Goal: Ask a question

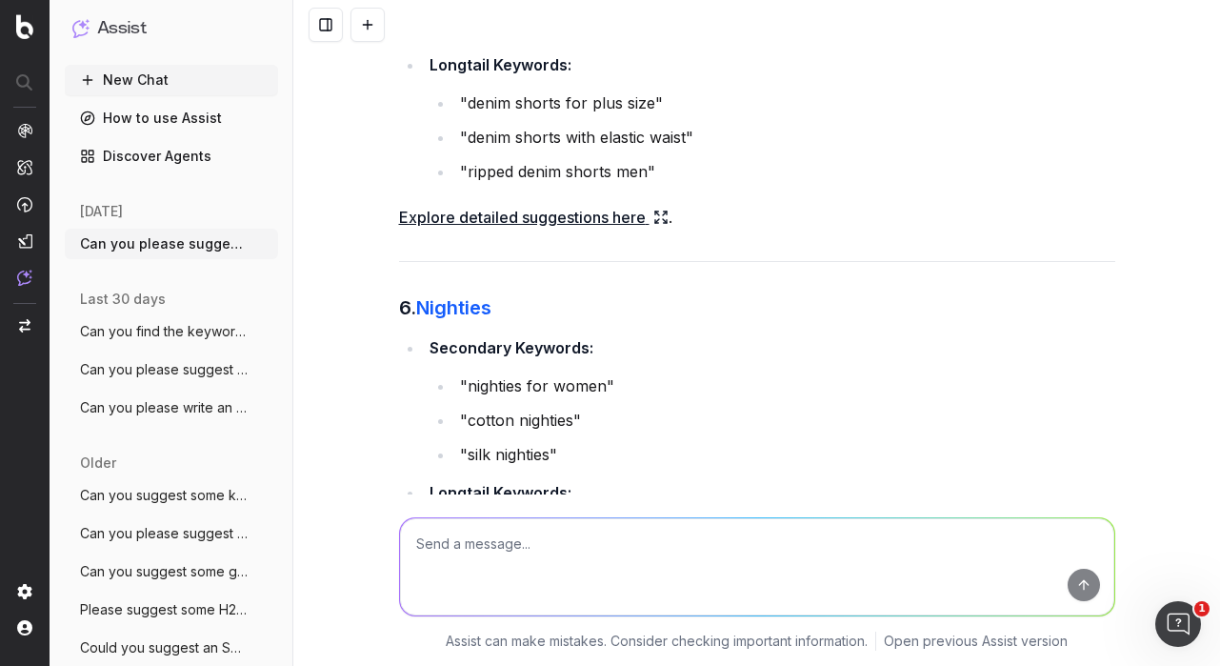
scroll to position [4883, 0]
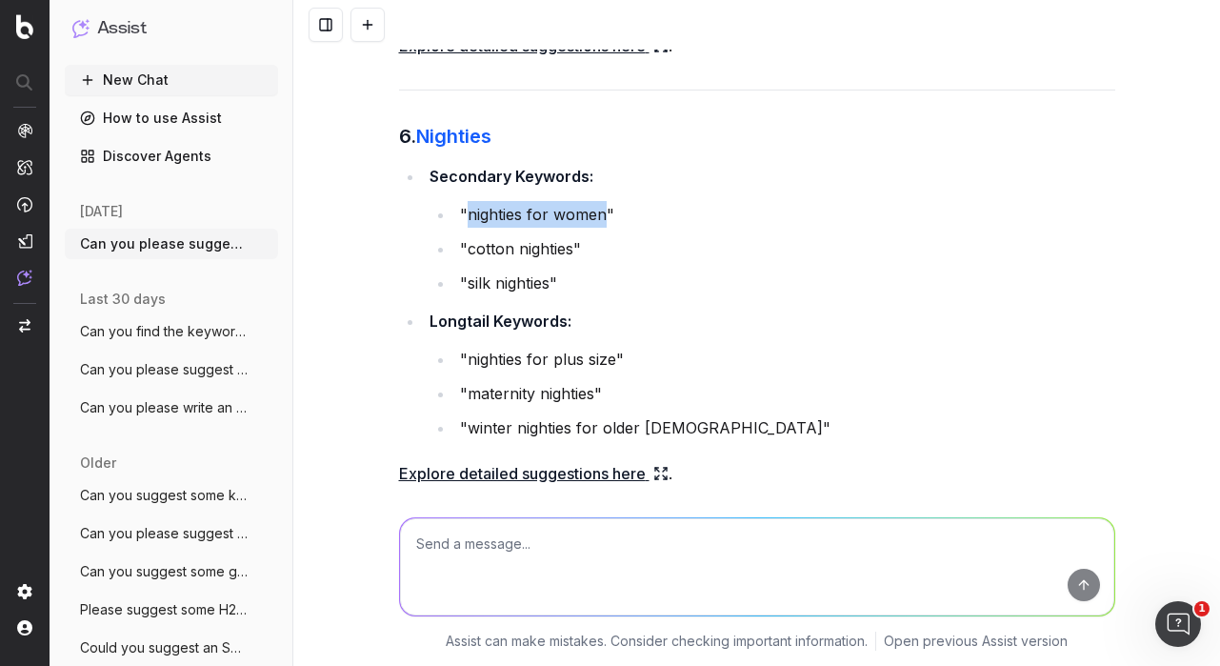
drag, startPoint x: 465, startPoint y: 241, endPoint x: 606, endPoint y: 234, distance: 141.1
click at [606, 228] on li ""nighties for women"" at bounding box center [784, 214] width 661 height 27
copy li "nighties for women"
drag, startPoint x: 468, startPoint y: 277, endPoint x: 571, endPoint y: 278, distance: 102.8
click at [571, 262] on li ""cotton nighties"" at bounding box center [784, 248] width 661 height 27
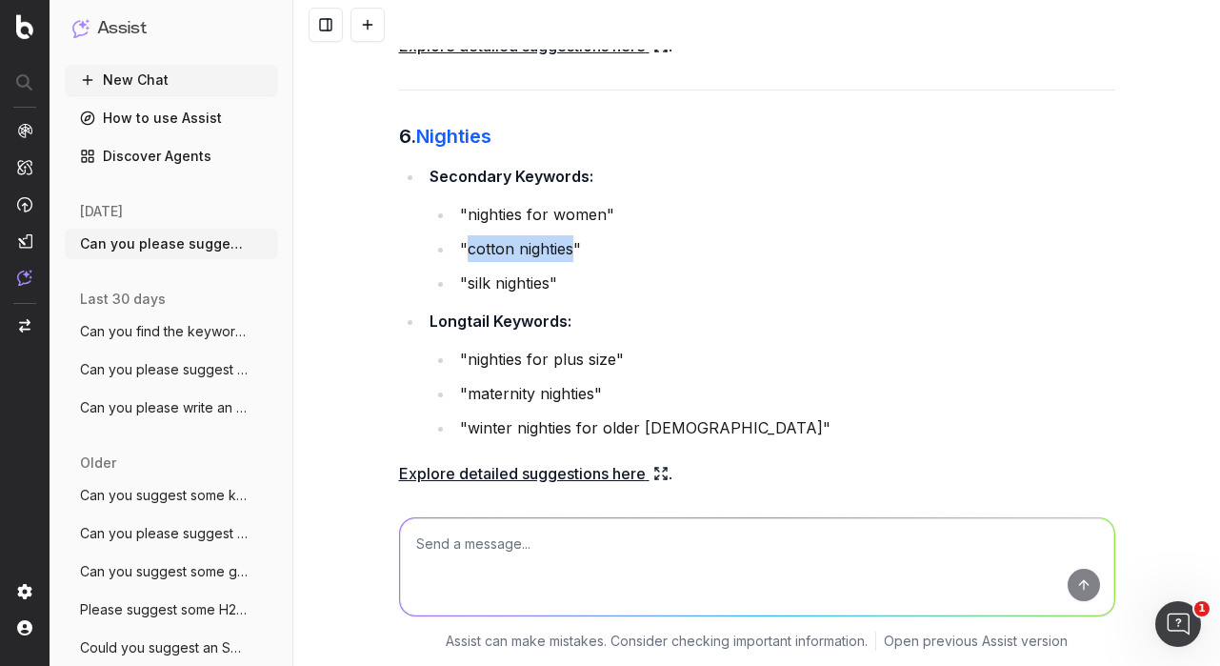
copy li "cotton nighties"
drag, startPoint x: 468, startPoint y: 310, endPoint x: 550, endPoint y: 307, distance: 82.0
click at [550, 296] on li ""silk nighties"" at bounding box center [784, 282] width 661 height 27
copy li "silk nighties"
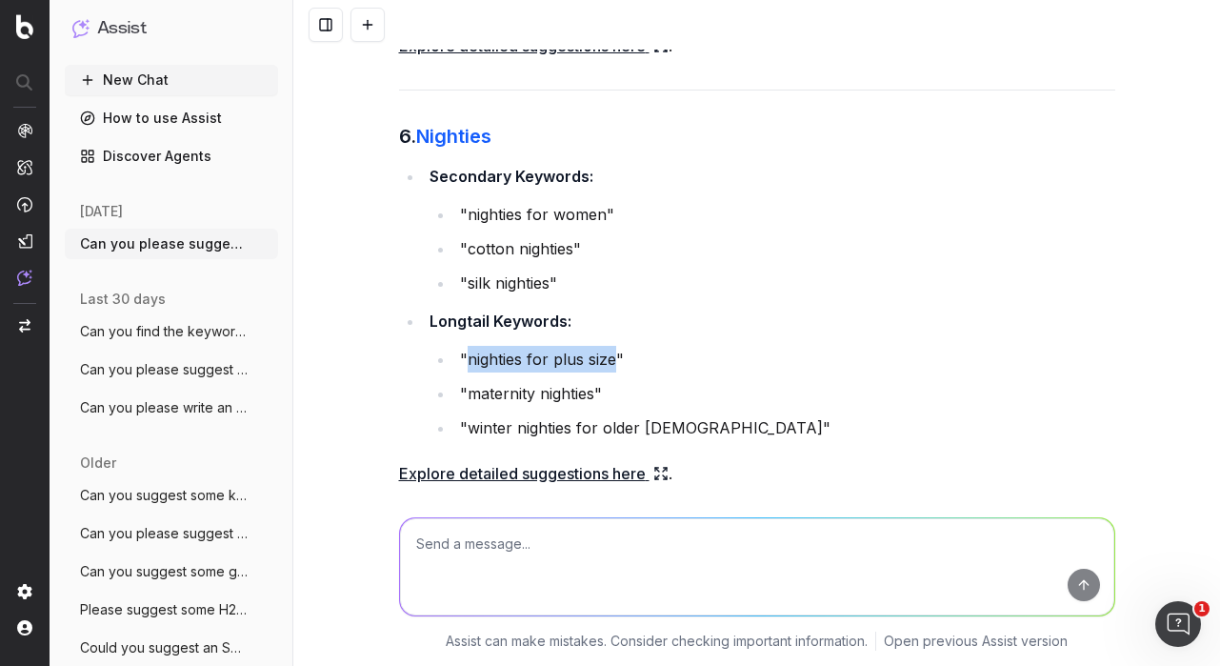
drag, startPoint x: 469, startPoint y: 387, endPoint x: 611, endPoint y: 386, distance: 141.9
click at [611, 372] on li ""nighties for plus size"" at bounding box center [784, 359] width 661 height 27
copy li "nighties for plus size"
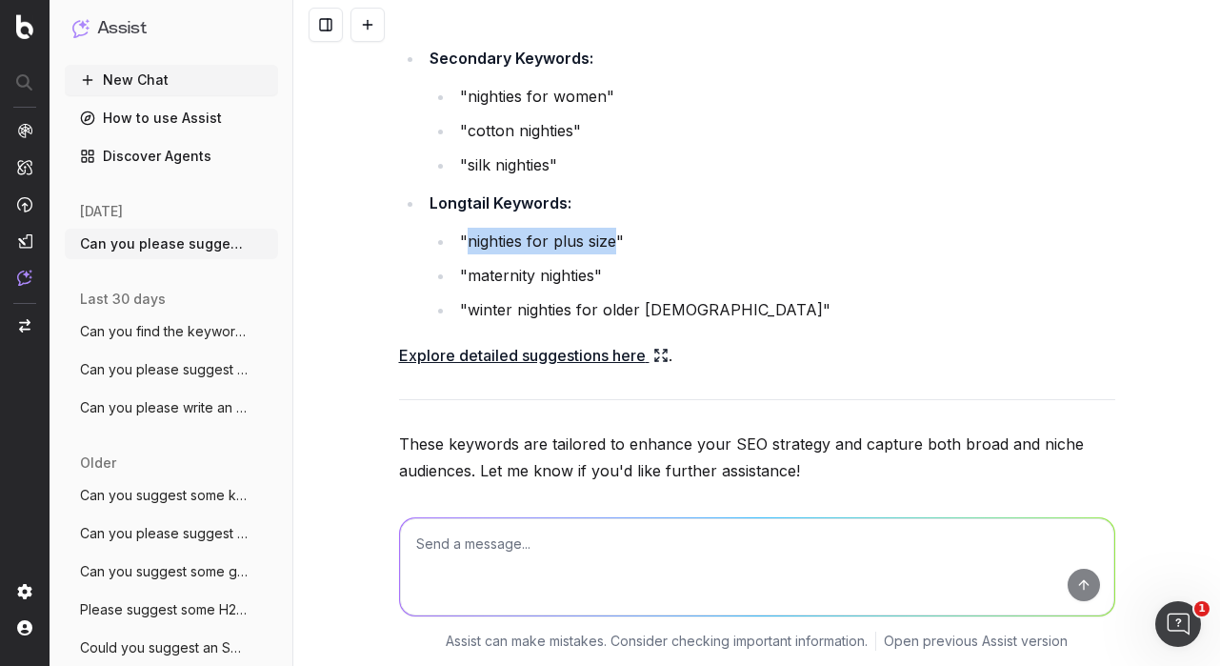
scroll to position [5013, 0]
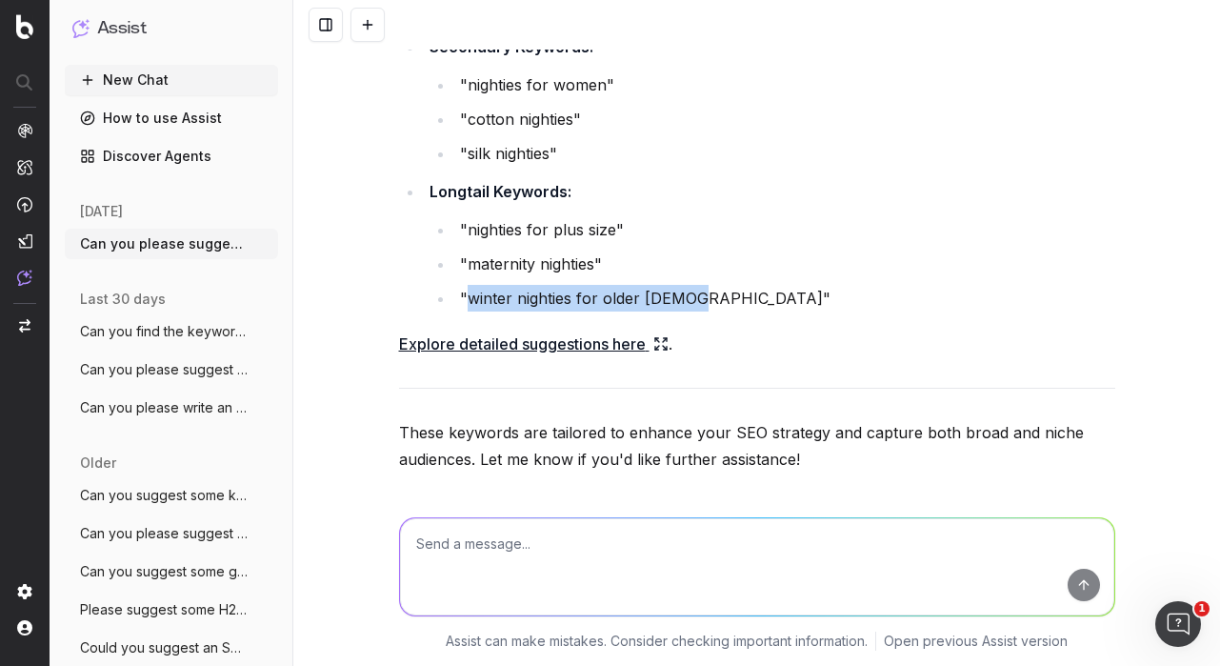
drag, startPoint x: 468, startPoint y: 325, endPoint x: 683, endPoint y: 330, distance: 214.3
click at [683, 311] on li ""winter nighties for older [DEMOGRAPHIC_DATA]"" at bounding box center [784, 298] width 661 height 27
click at [605, 357] on link "Explore detailed suggestions here" at bounding box center [533, 343] width 269 height 27
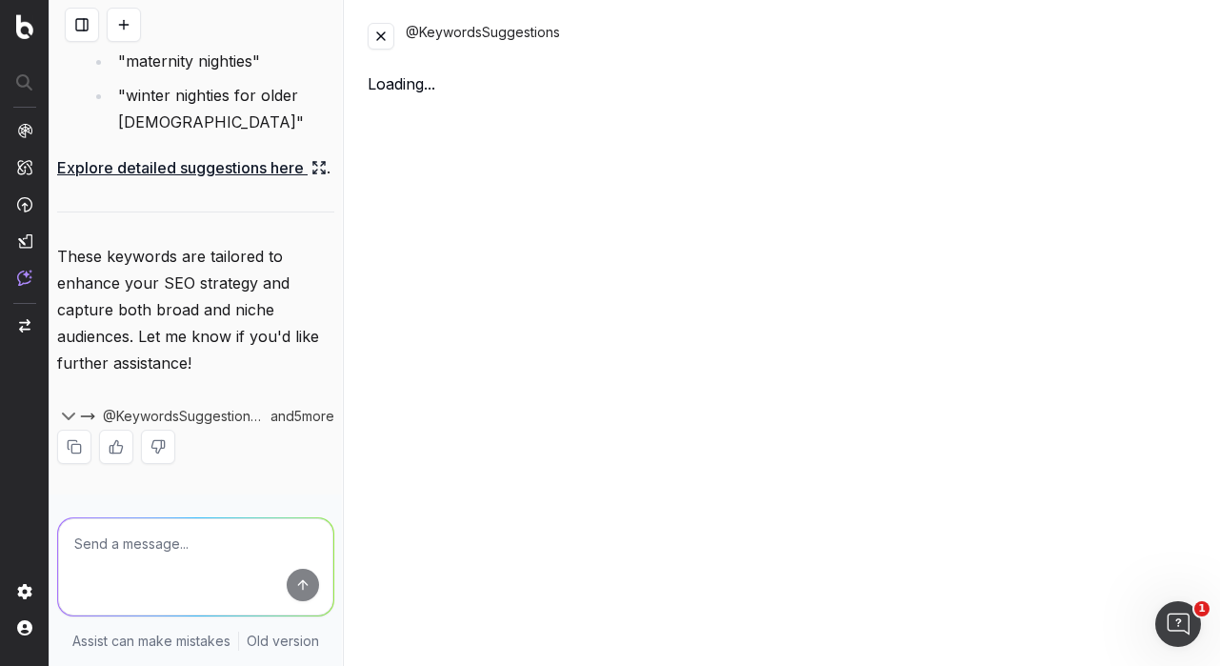
scroll to position [6354, 0]
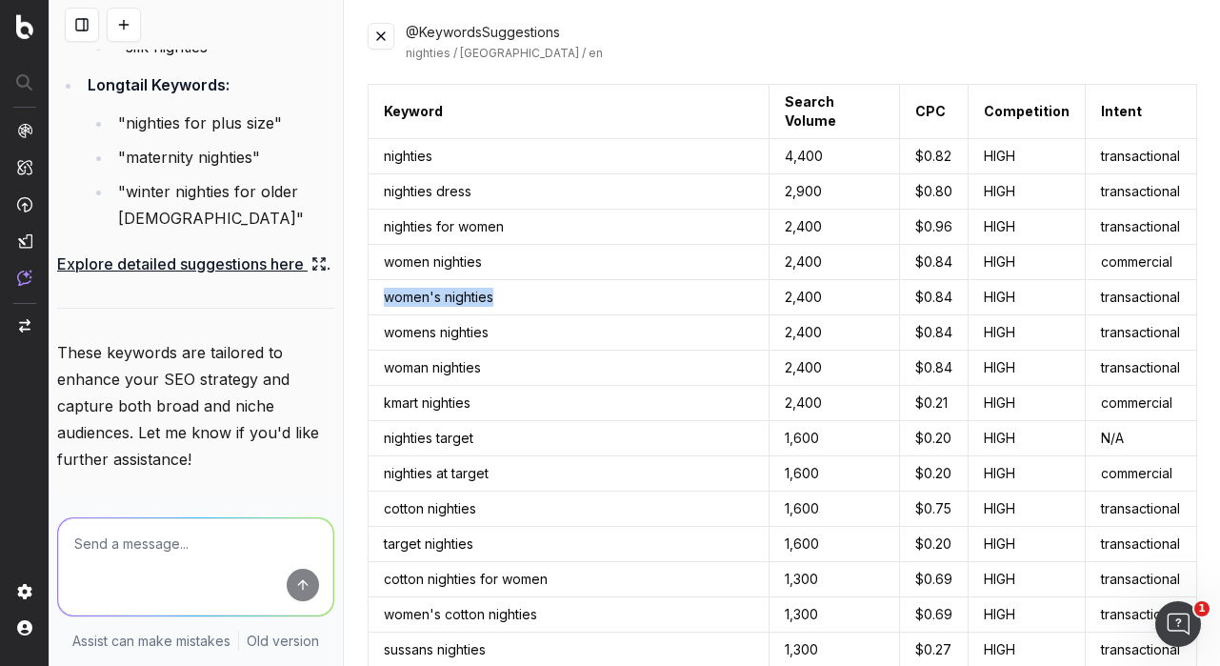
drag, startPoint x: 383, startPoint y: 279, endPoint x: 507, endPoint y: 281, distance: 123.8
click at [507, 281] on td "women's nighties" at bounding box center [569, 297] width 402 height 35
copy td "women's nighties"
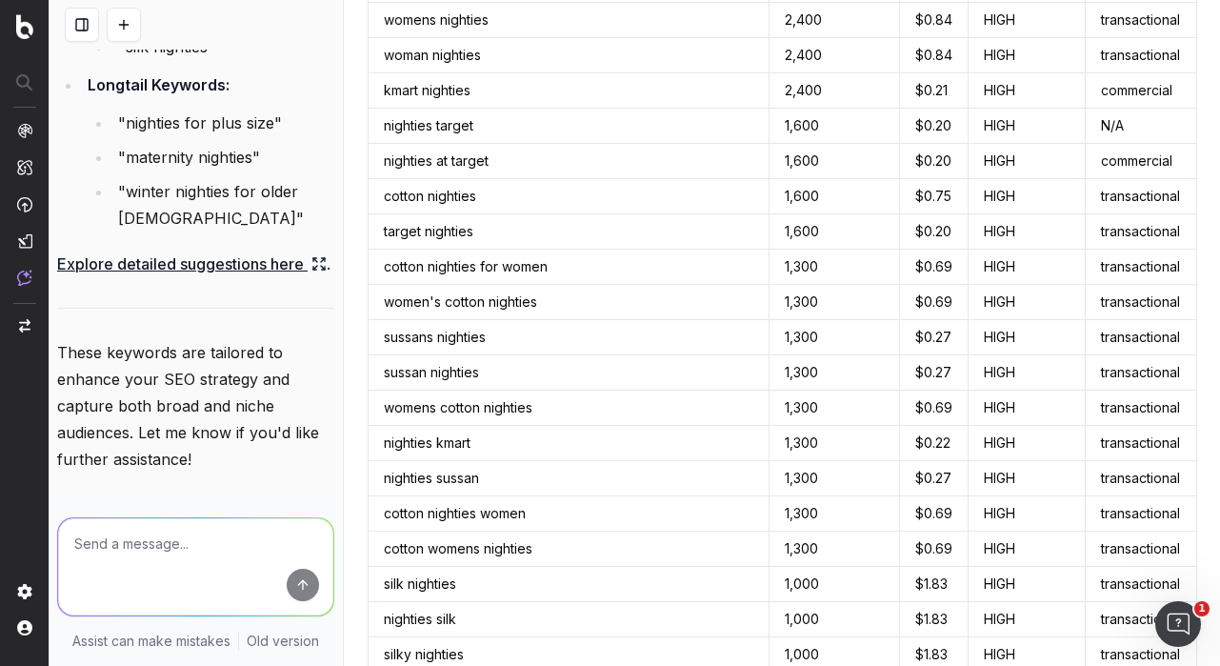
scroll to position [315, 0]
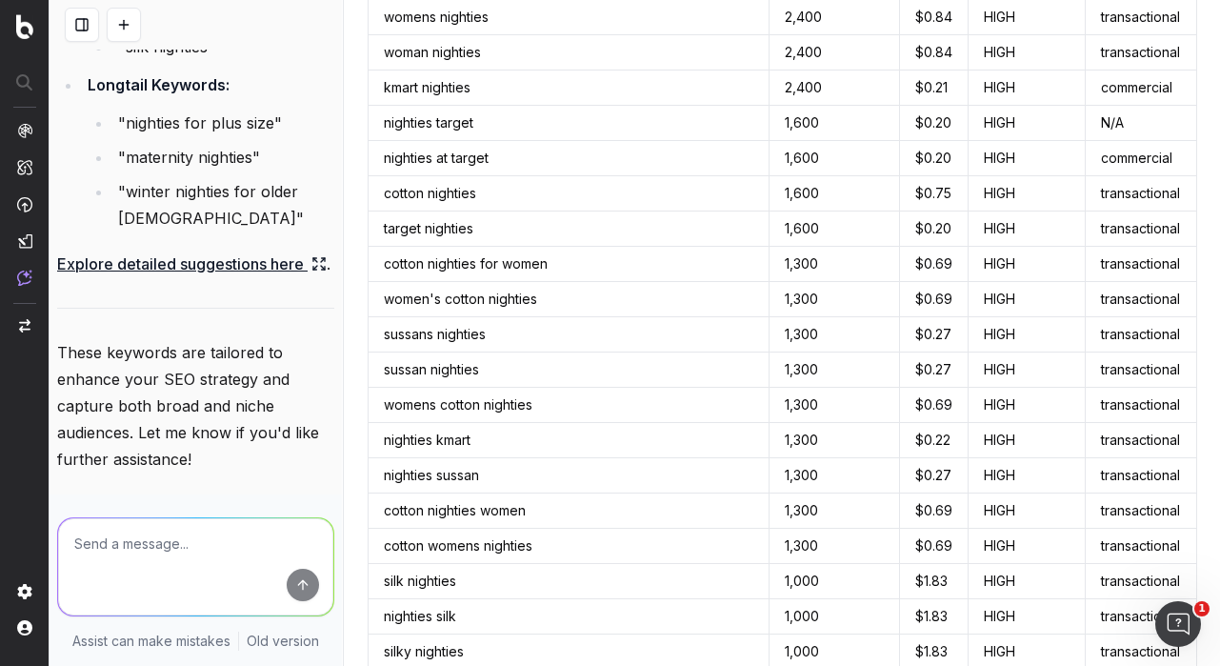
click at [548, 247] on td "cotton nighties for women" at bounding box center [569, 264] width 402 height 35
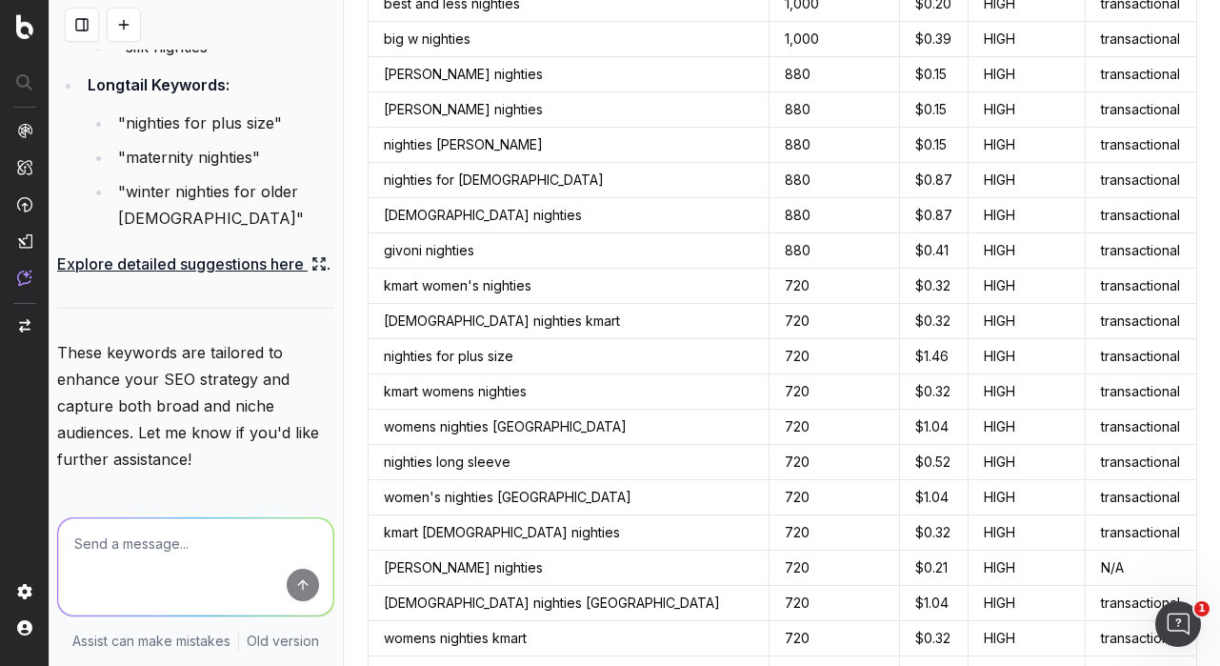
scroll to position [1016, 0]
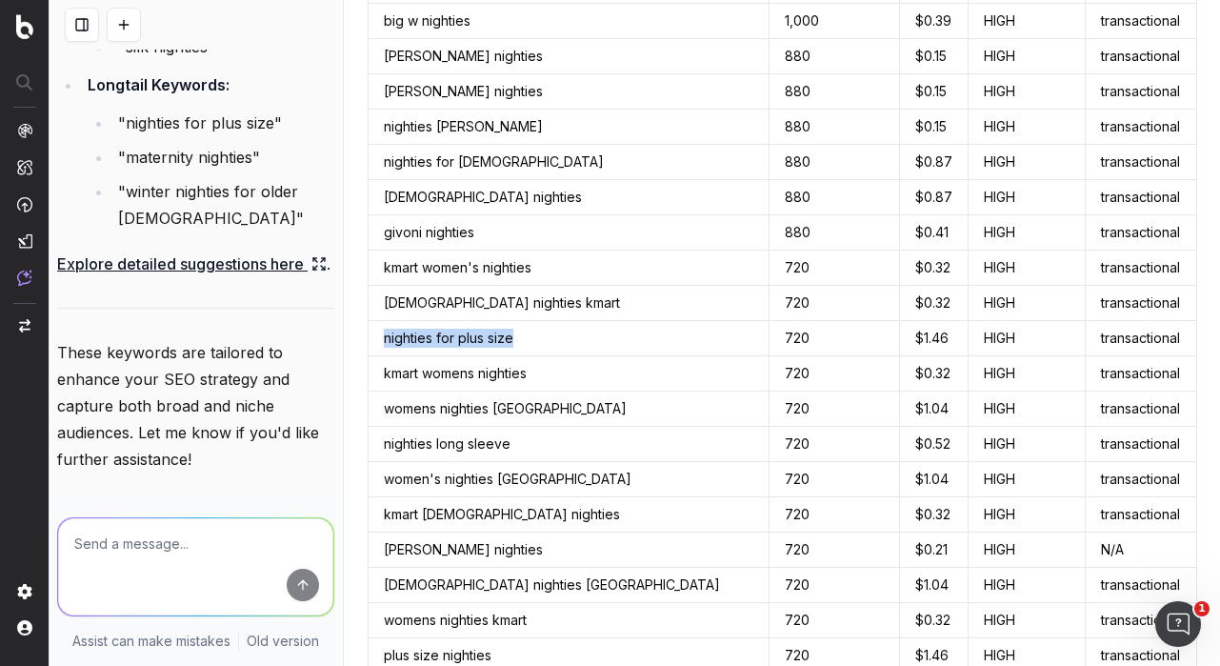
drag, startPoint x: 384, startPoint y: 325, endPoint x: 529, endPoint y: 321, distance: 145.7
click at [529, 321] on td "nighties for plus size" at bounding box center [569, 338] width 402 height 35
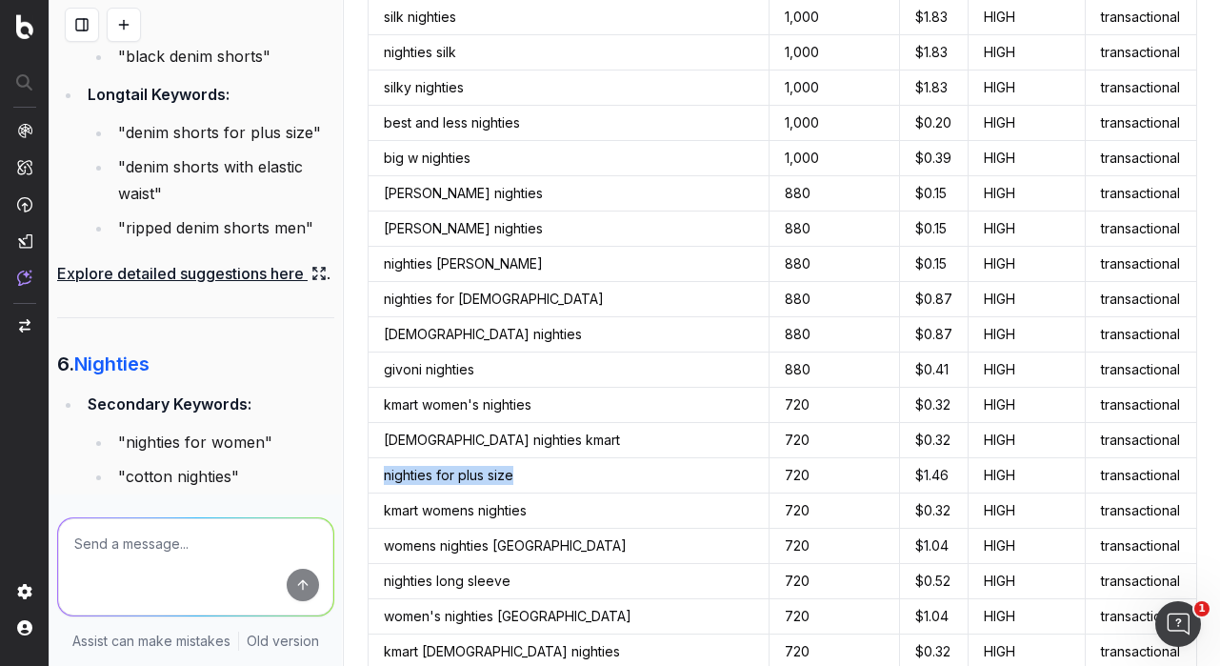
scroll to position [5875, 0]
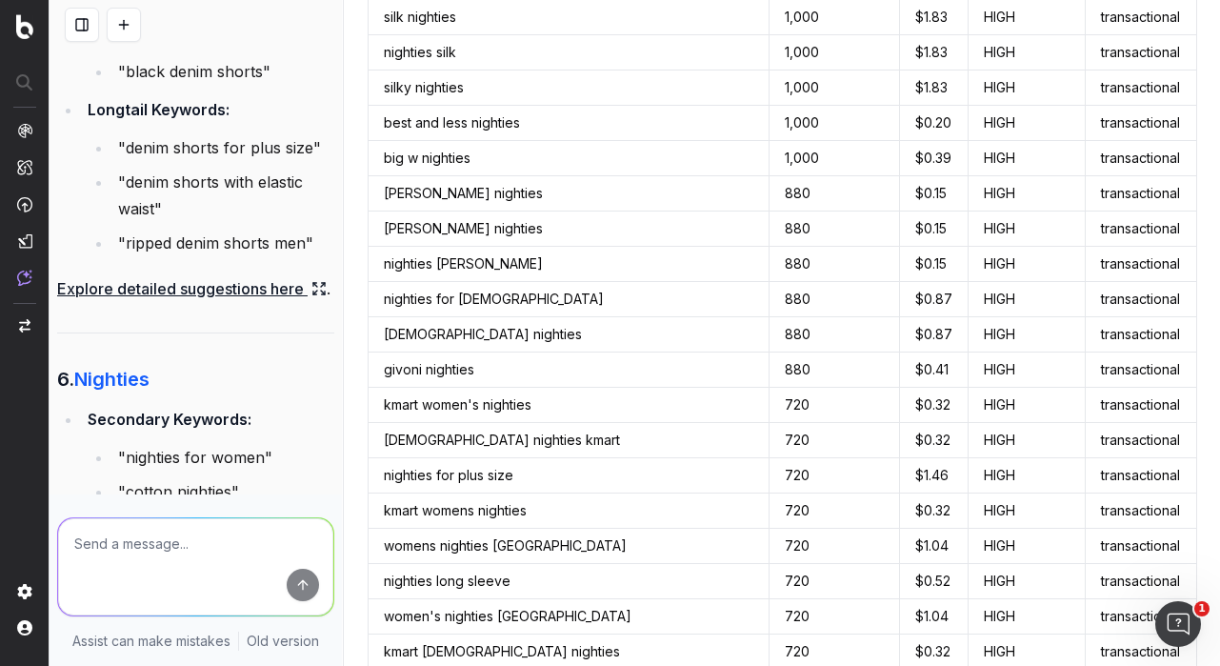
drag, startPoint x: 126, startPoint y: 138, endPoint x: 300, endPoint y: 138, distance: 174.2
click at [300, 16] on li ""denim shorts for womens"" at bounding box center [223, 3] width 222 height 27
copy li "denim shorts for women"
click at [214, 302] on link "Explore detailed suggestions here" at bounding box center [191, 288] width 269 height 27
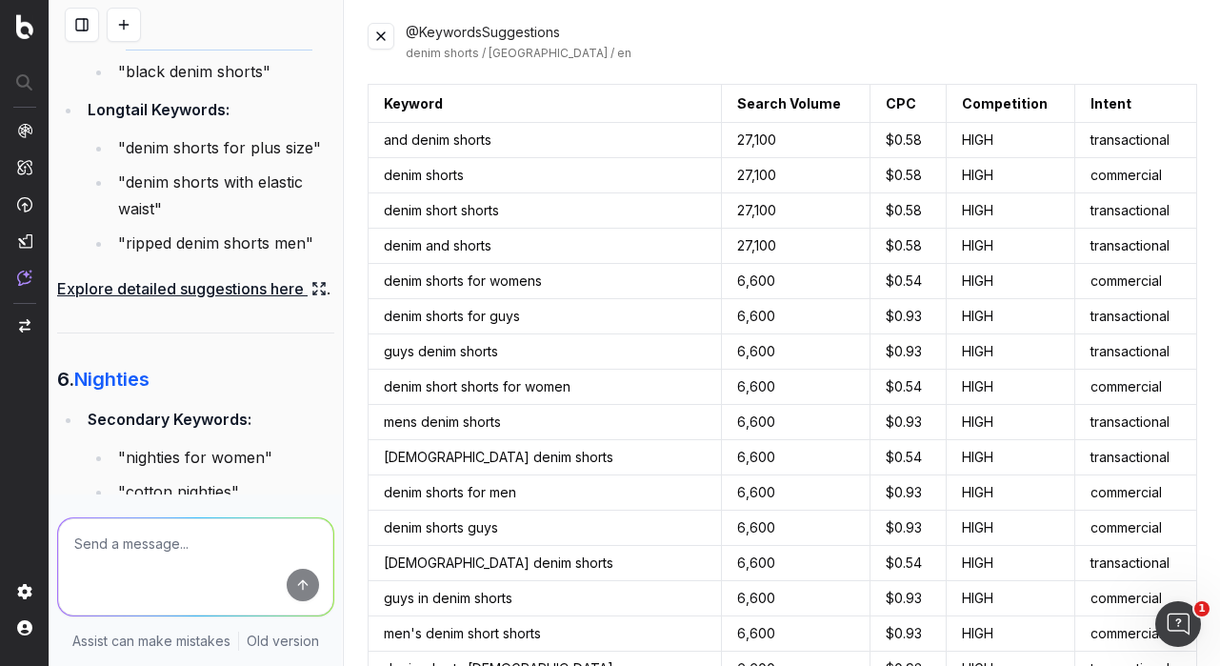
drag, startPoint x: 127, startPoint y: 175, endPoint x: 311, endPoint y: 175, distance: 184.7
click at [311, 50] on li ""high waisted denim shorts"" at bounding box center [223, 37] width 222 height 27
copy li "high waisted denim shorts"
drag, startPoint x: 385, startPoint y: 563, endPoint x: 547, endPoint y: 561, distance: 161.9
click at [547, 561] on td "[DEMOGRAPHIC_DATA] denim shorts" at bounding box center [544, 563] width 353 height 35
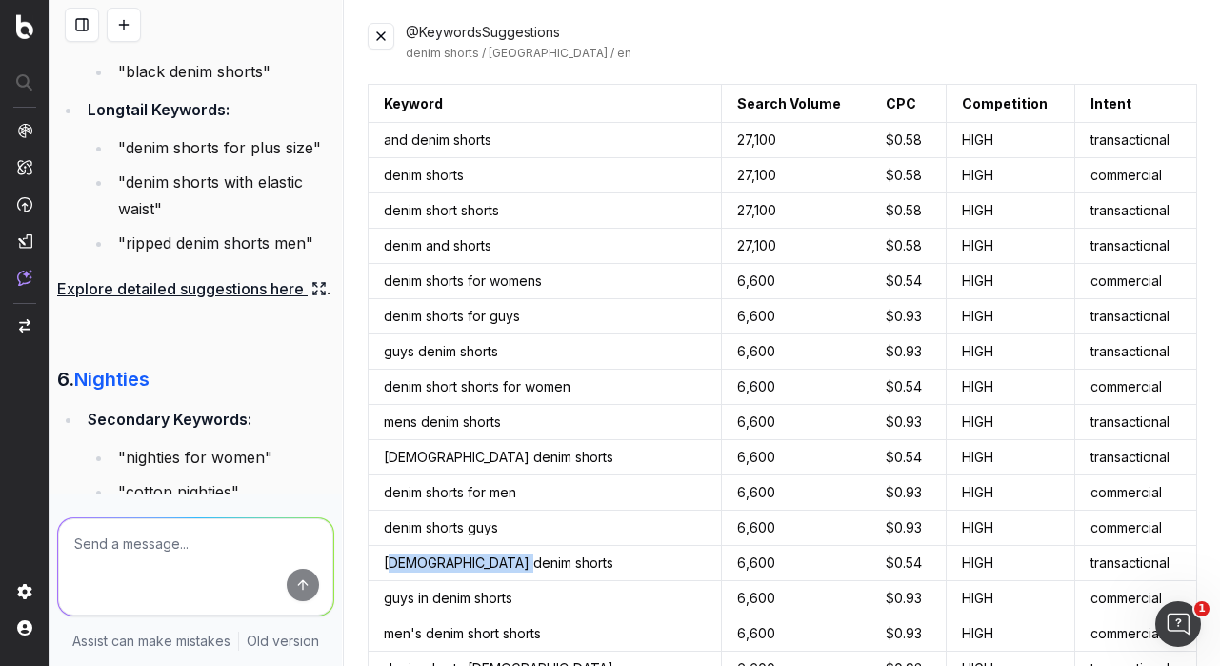
copy td "adies denim shorts"
drag, startPoint x: 127, startPoint y: 281, endPoint x: 308, endPoint y: 285, distance: 181.9
click at [308, 161] on li ""denim shorts for plus size"" at bounding box center [223, 147] width 222 height 27
copy li "denim shorts for plus size"
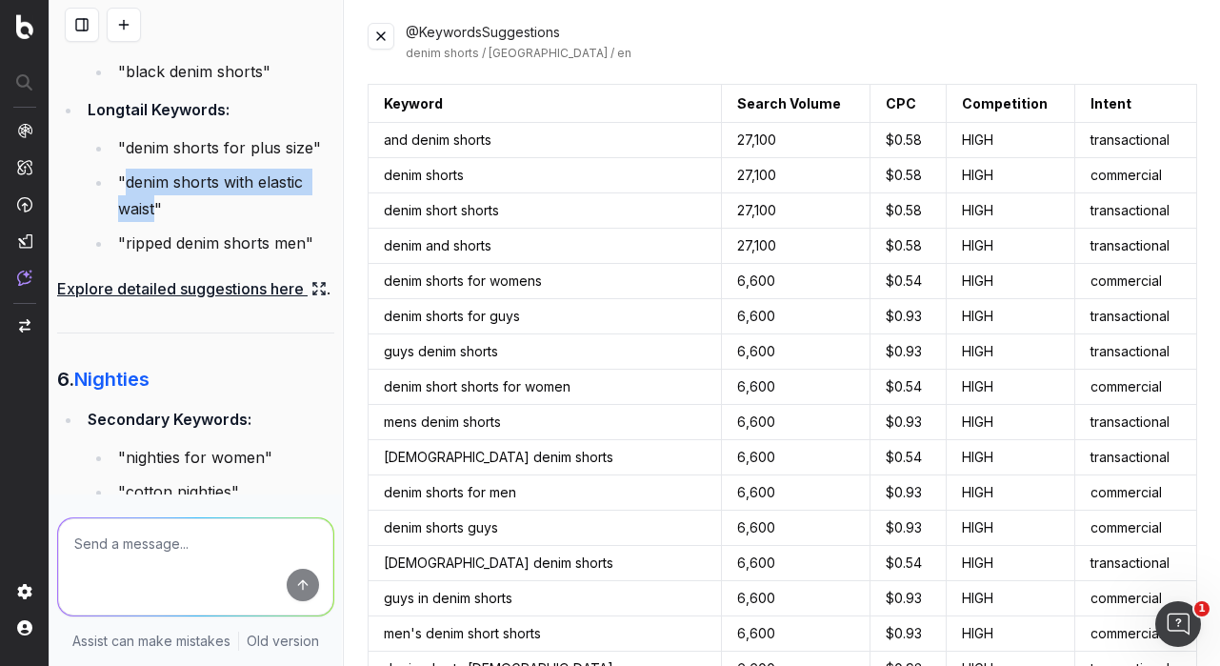
drag, startPoint x: 127, startPoint y: 315, endPoint x: 155, endPoint y: 341, distance: 38.4
click at [155, 222] on li ""denim shorts with elastic waist"" at bounding box center [223, 195] width 222 height 53
copy li "denim shorts with elastic waist"
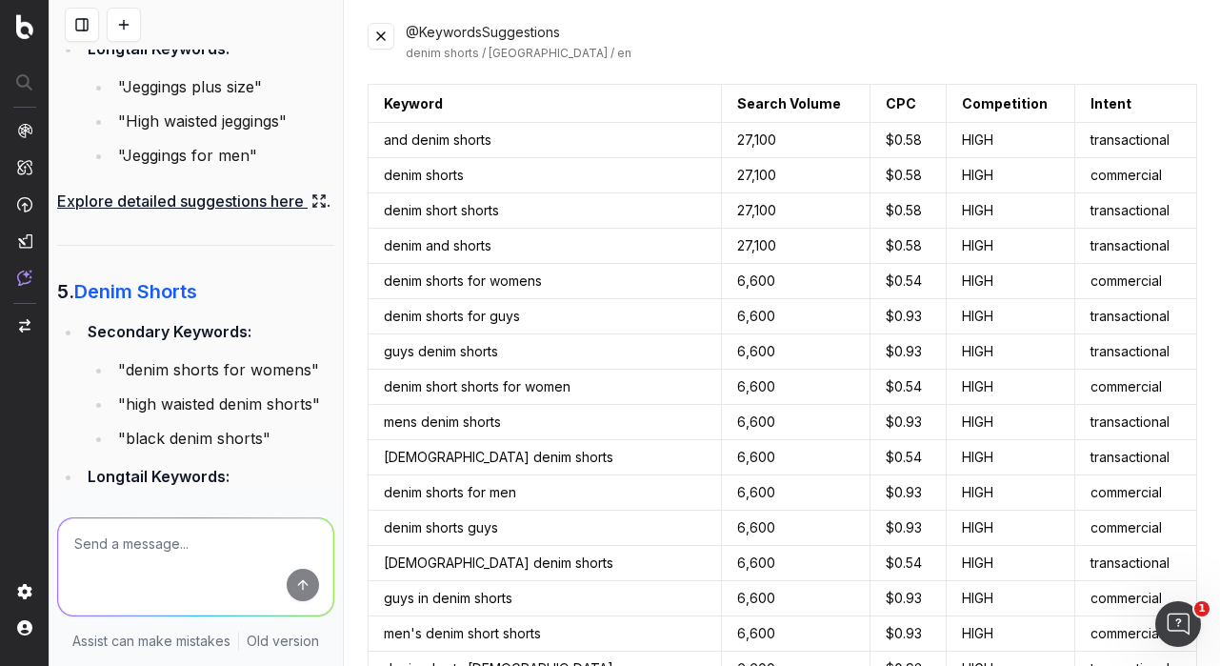
click at [246, 214] on link "Explore detailed suggestions here" at bounding box center [191, 201] width 269 height 27
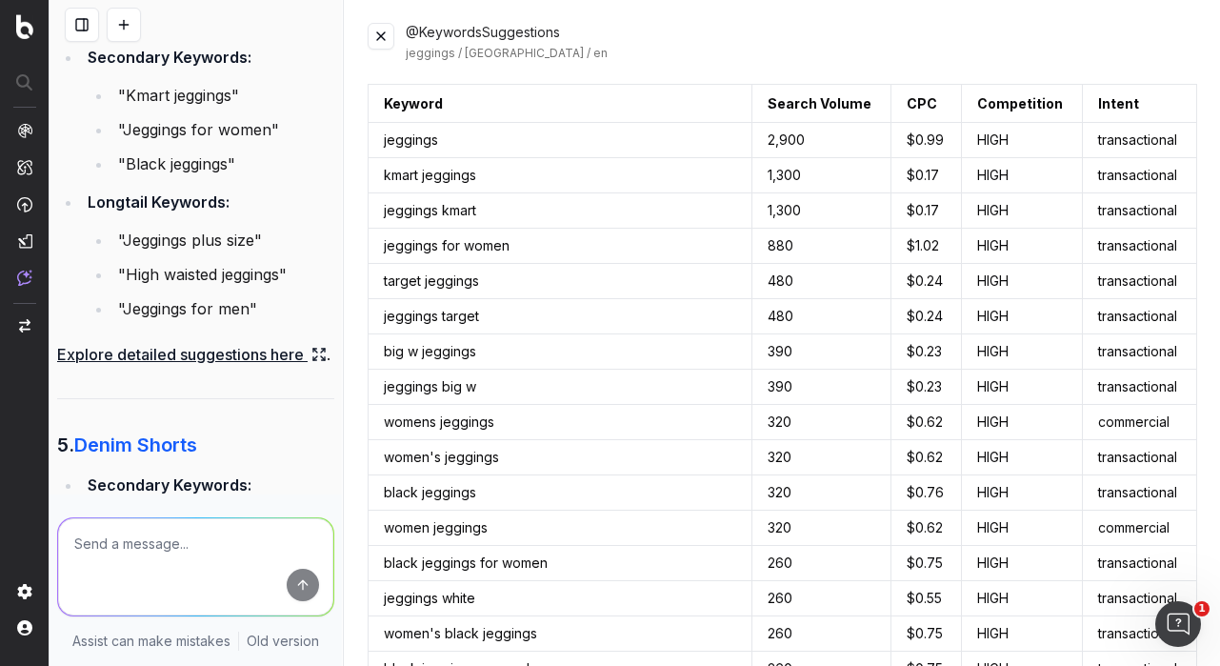
scroll to position [5356, 0]
drag, startPoint x: 123, startPoint y: 259, endPoint x: 272, endPoint y: 266, distance: 149.6
click at [272, 142] on li ""Jeggings for women"" at bounding box center [223, 128] width 222 height 27
drag, startPoint x: 125, startPoint y: 296, endPoint x: 231, endPoint y: 296, distance: 106.6
click at [231, 176] on li ""Black jeggings"" at bounding box center [223, 162] width 222 height 27
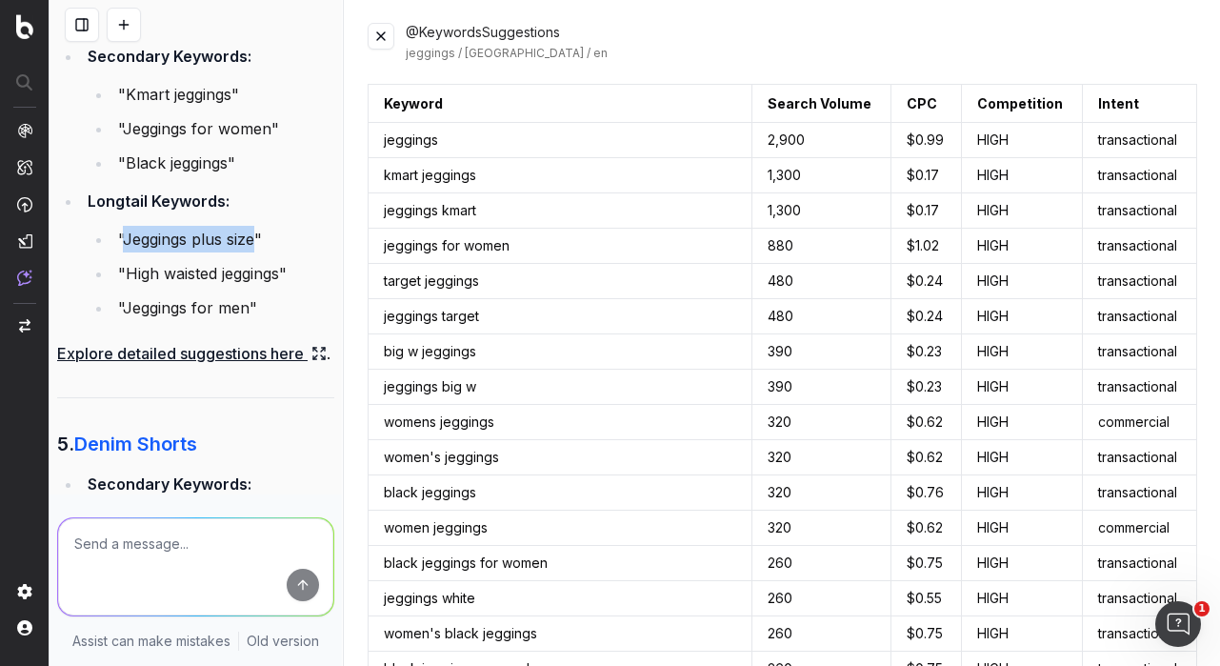
drag, startPoint x: 126, startPoint y: 374, endPoint x: 256, endPoint y: 372, distance: 130.5
click at [256, 252] on li ""Jeggings plus size"" at bounding box center [223, 239] width 222 height 27
drag, startPoint x: 127, startPoint y: 407, endPoint x: 284, endPoint y: 406, distance: 157.1
click at [284, 287] on li ""High waisted jeggings"" at bounding box center [223, 273] width 222 height 27
drag, startPoint x: 385, startPoint y: 634, endPoint x: 545, endPoint y: 636, distance: 160.0
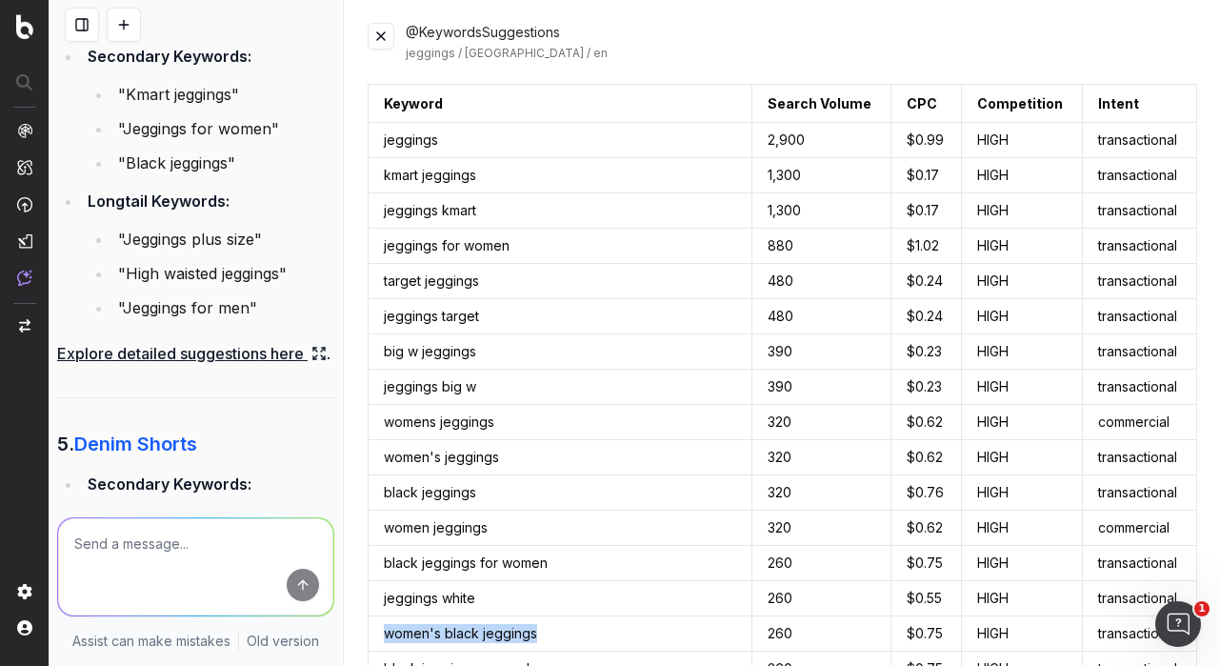
click at [545, 636] on td "women's black jeggings" at bounding box center [560, 633] width 384 height 35
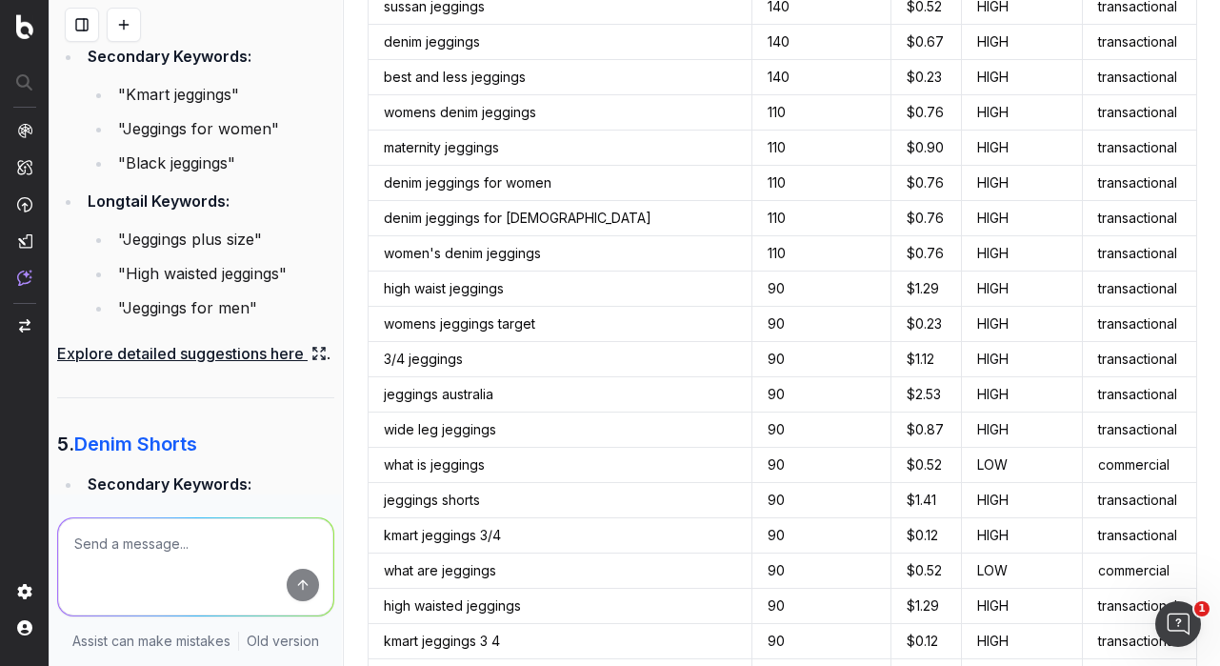
scroll to position [1419, 0]
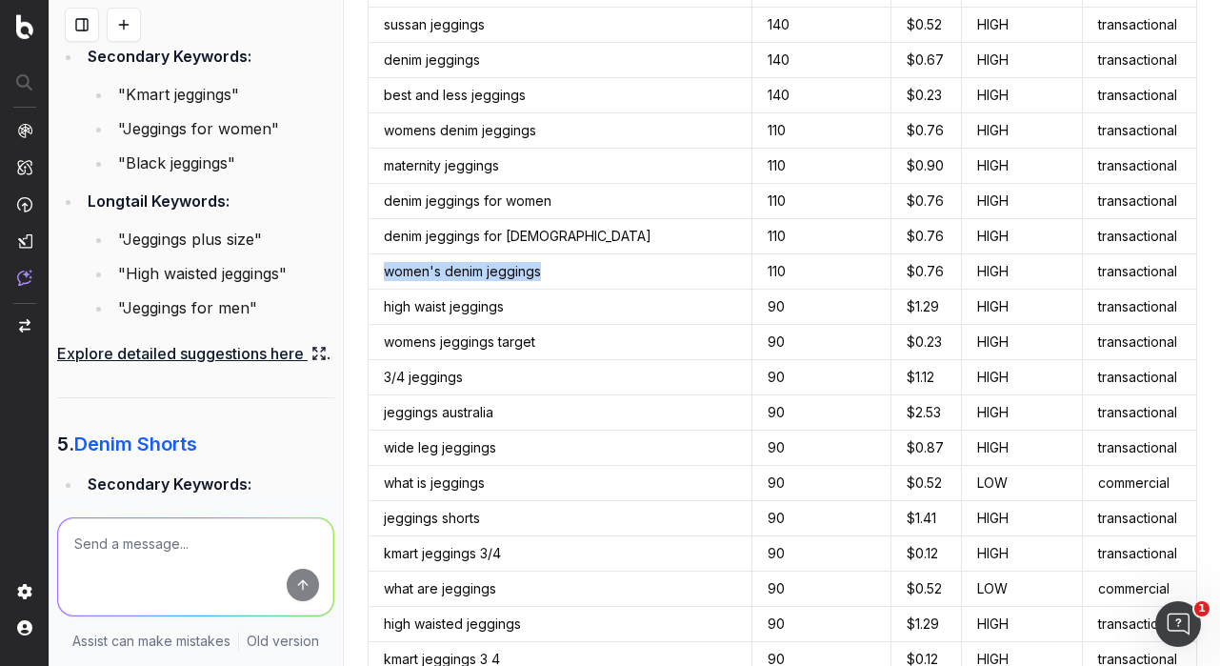
drag, startPoint x: 385, startPoint y: 271, endPoint x: 566, endPoint y: 265, distance: 181.0
click at [566, 265] on td "women's denim jeggings" at bounding box center [560, 271] width 384 height 35
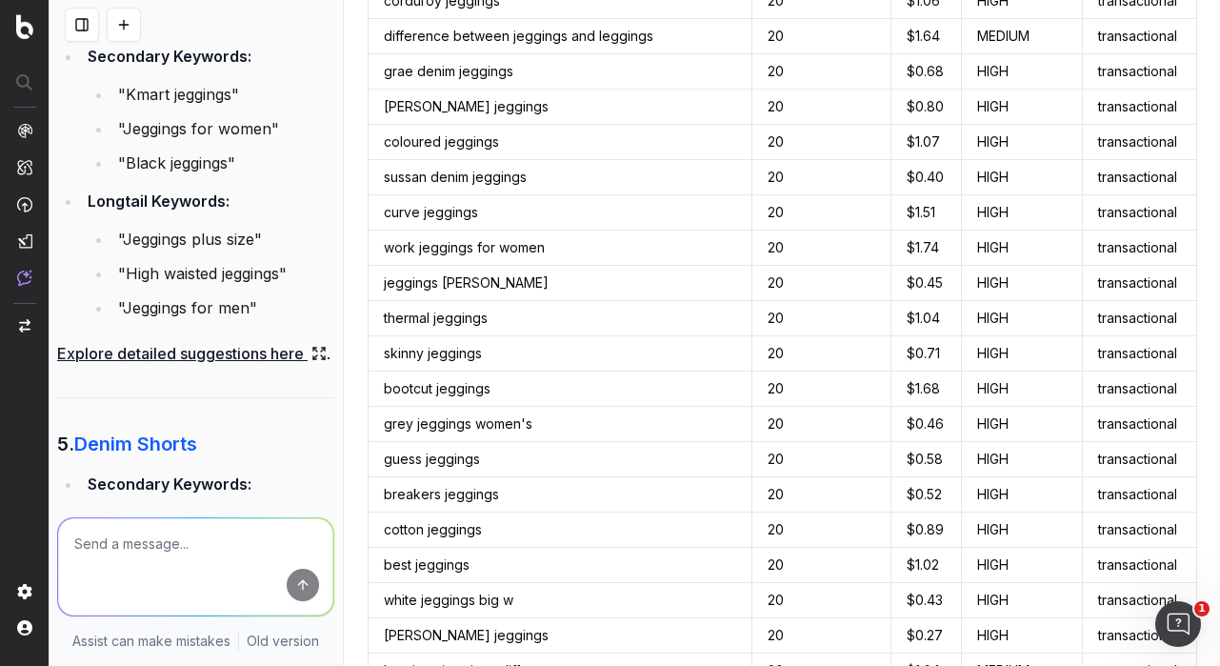
scroll to position [7081, 0]
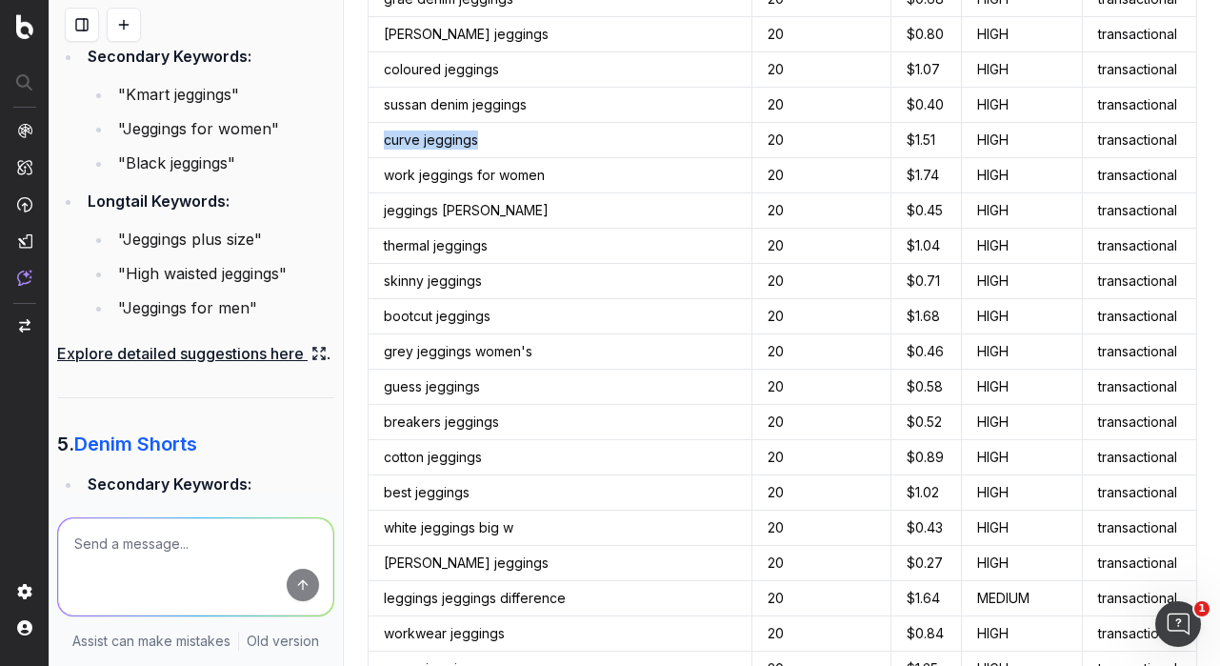
drag, startPoint x: 486, startPoint y: 139, endPoint x: 368, endPoint y: 140, distance: 117.1
click at [368, 140] on td "curve jeggings" at bounding box center [560, 140] width 384 height 35
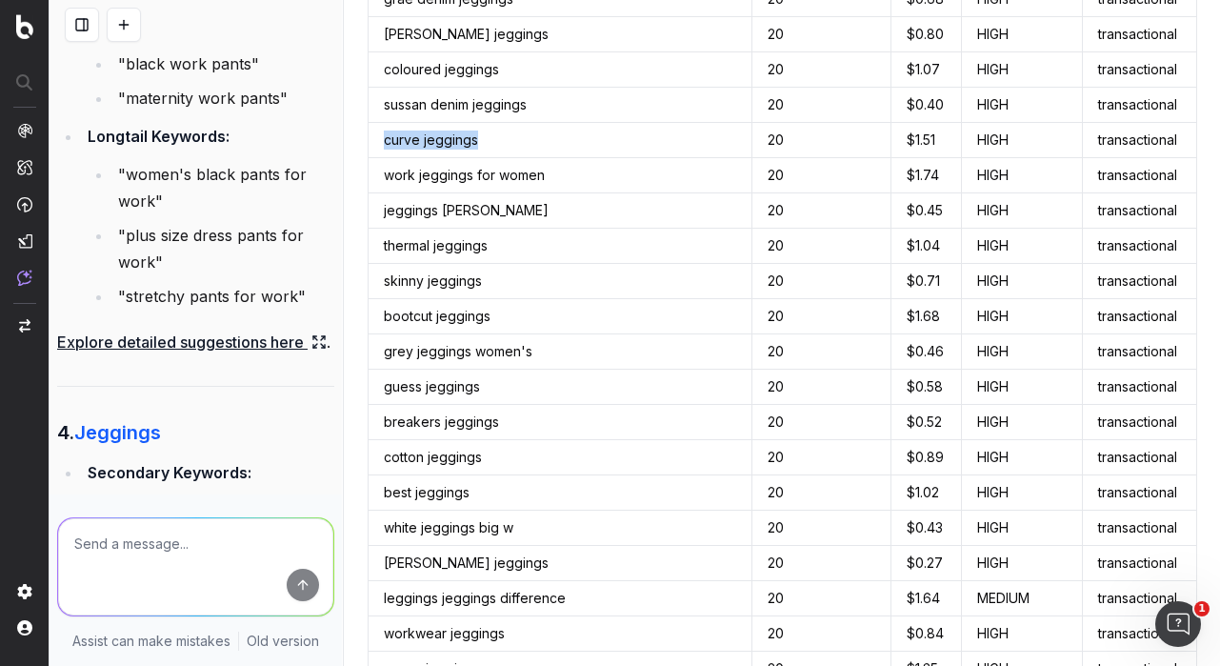
scroll to position [4920, 0]
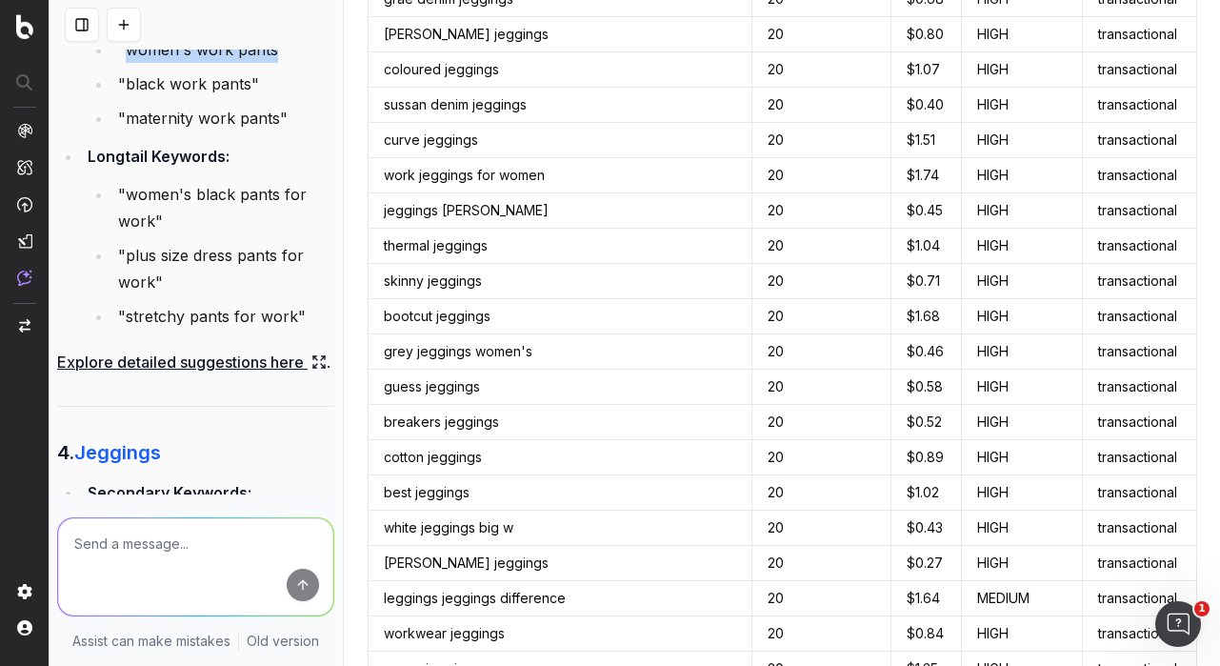
drag, startPoint x: 127, startPoint y: 183, endPoint x: 272, endPoint y: 177, distance: 145.8
click at [272, 63] on li ""women's work pants"" at bounding box center [223, 49] width 222 height 27
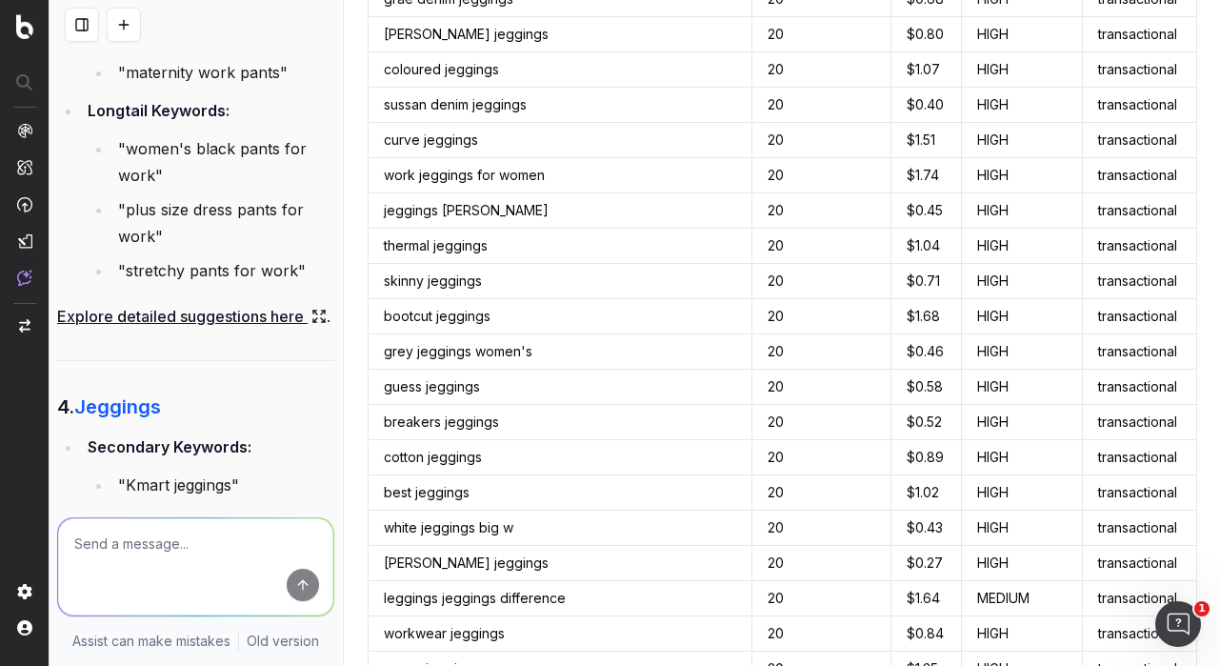
scroll to position [4978, 0]
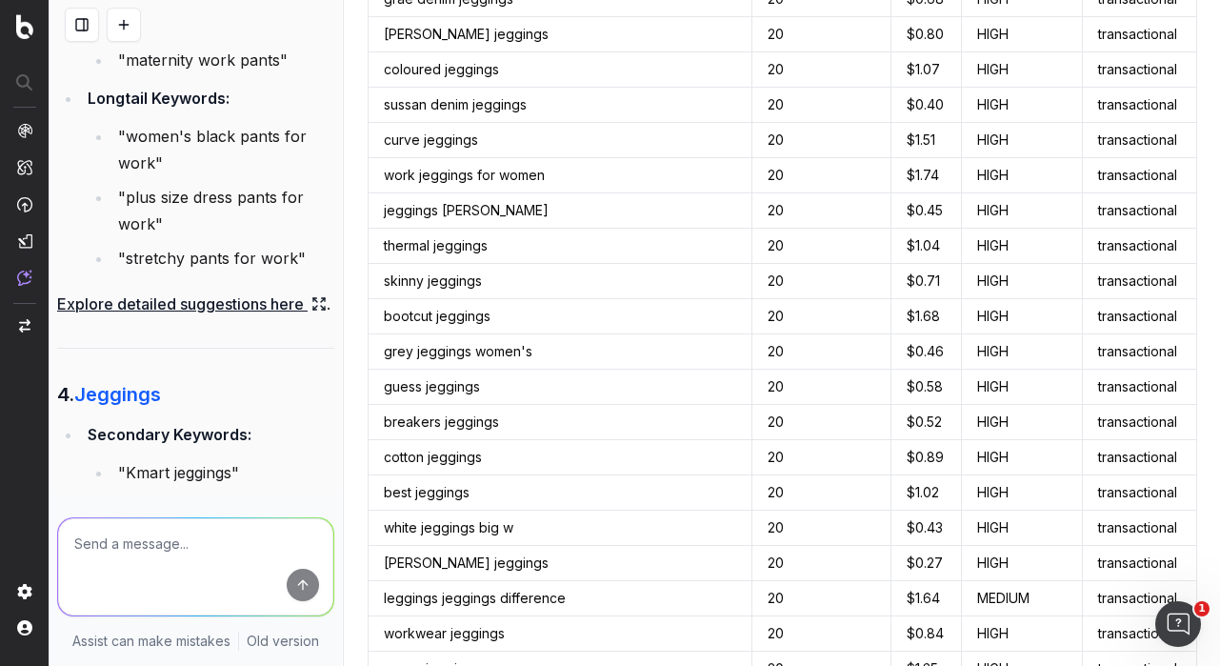
click at [231, 317] on link "Explore detailed suggestions here" at bounding box center [191, 303] width 269 height 27
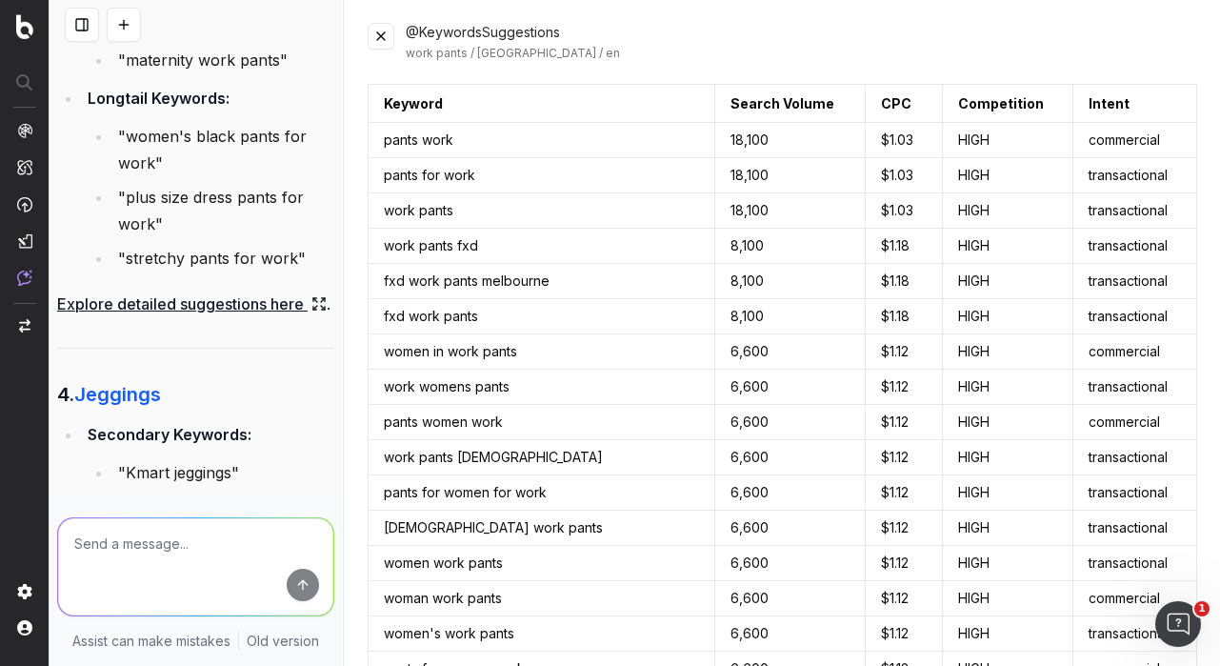
drag, startPoint x: 126, startPoint y: 164, endPoint x: 246, endPoint y: 163, distance: 120.0
click at [246, 39] on li ""black work pants"" at bounding box center [223, 25] width 222 height 27
drag, startPoint x: 128, startPoint y: 270, endPoint x: 156, endPoint y: 295, distance: 37.8
click at [156, 176] on li ""women's black pants for work"" at bounding box center [223, 149] width 222 height 53
drag, startPoint x: 126, startPoint y: 330, endPoint x: 152, endPoint y: 356, distance: 37.0
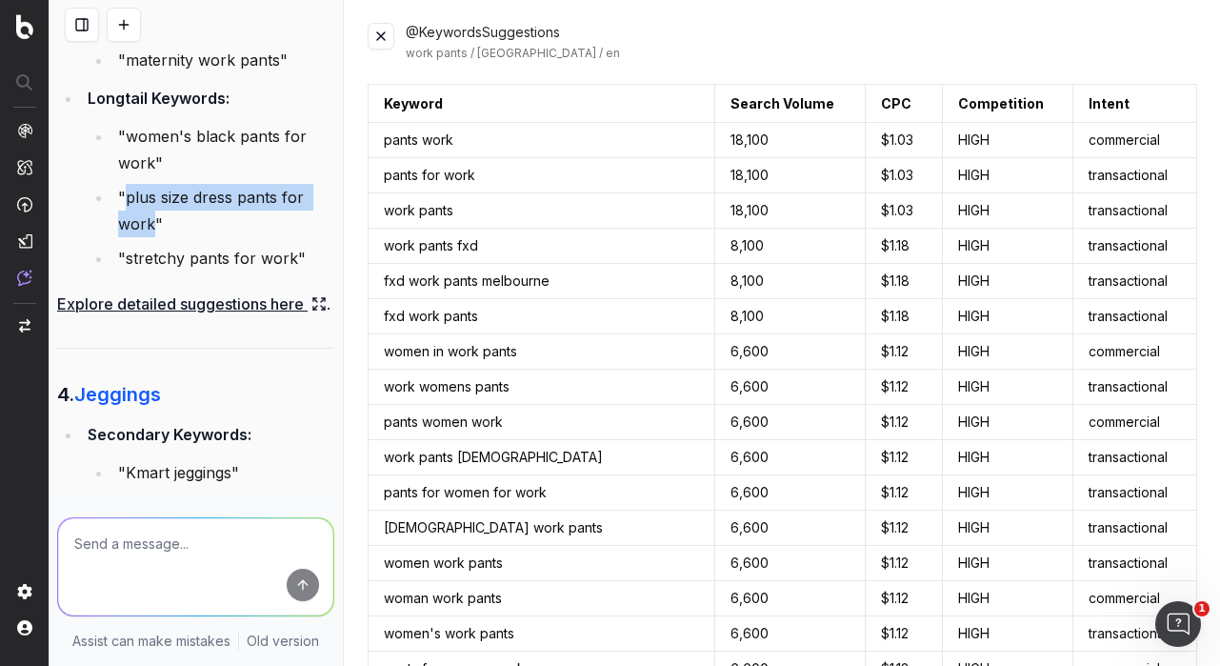
click at [152, 237] on li ""plus size dress pants for work"" at bounding box center [223, 210] width 222 height 53
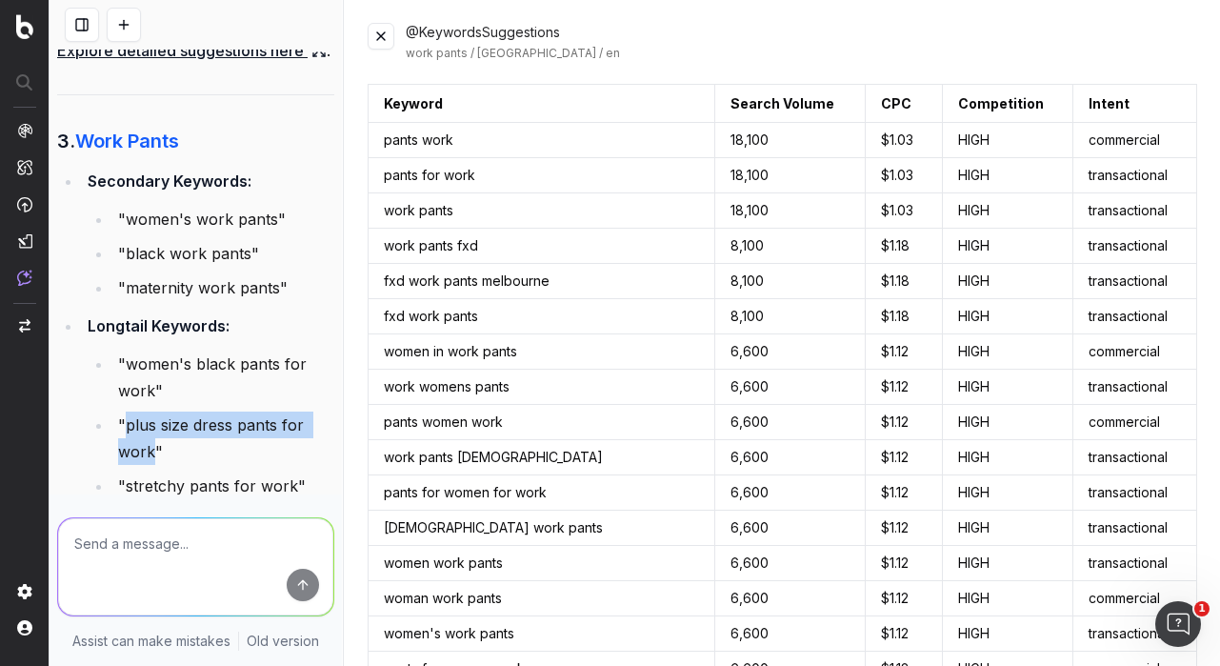
scroll to position [4732, 0]
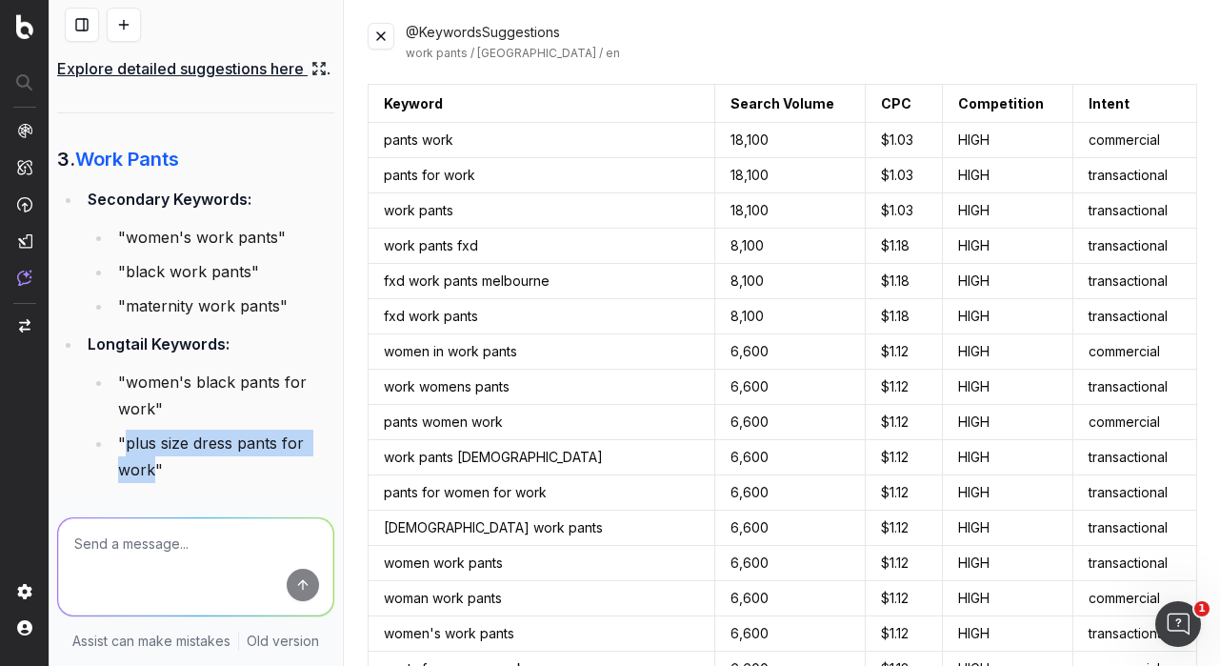
click at [257, 82] on link "Explore detailed suggestions here" at bounding box center [191, 68] width 269 height 27
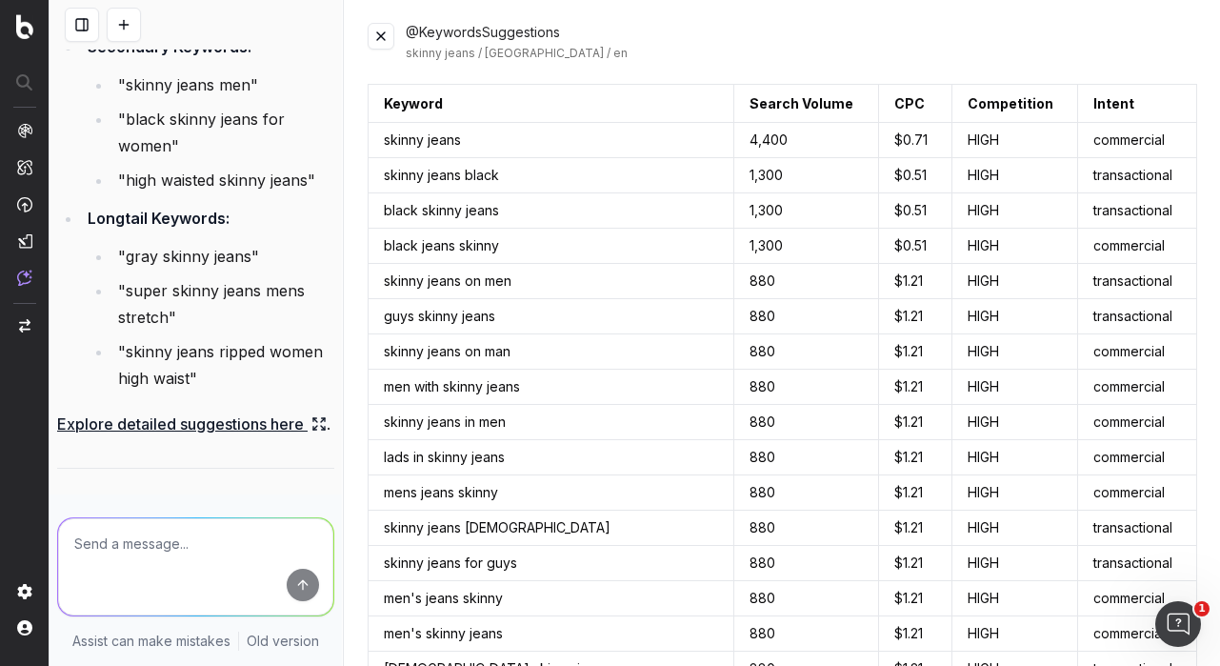
scroll to position [4405, 0]
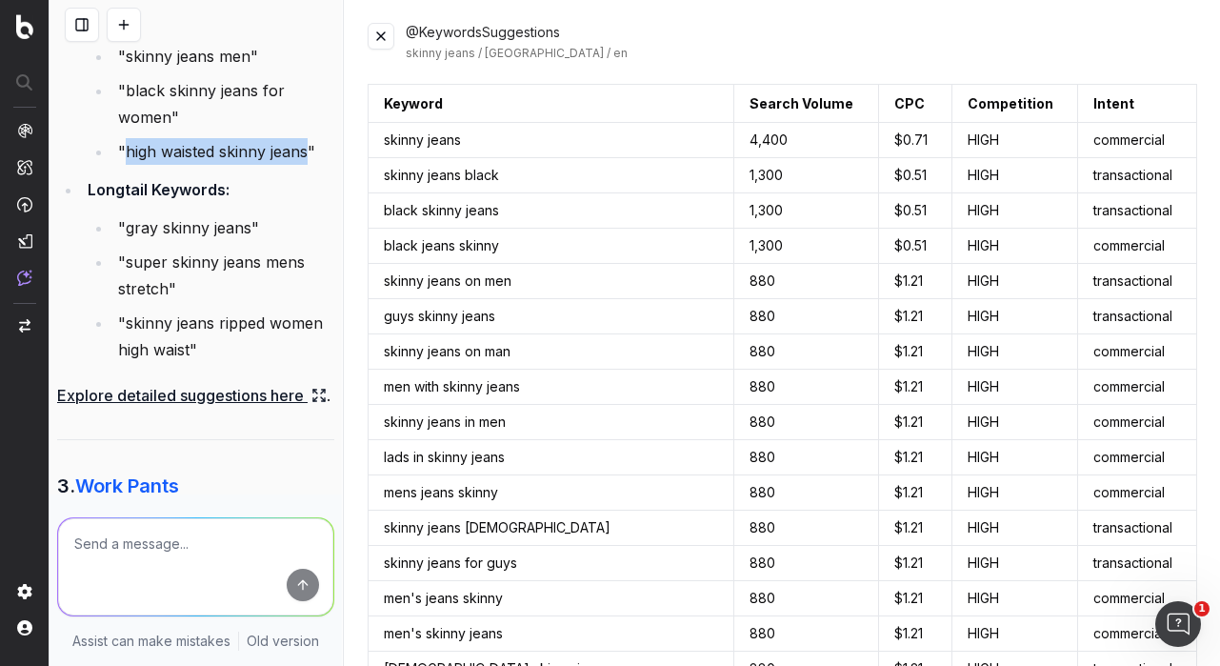
drag, startPoint x: 128, startPoint y: 286, endPoint x: 307, endPoint y: 284, distance: 179.0
click at [307, 165] on li ""high waisted skinny jeans"" at bounding box center [223, 151] width 222 height 27
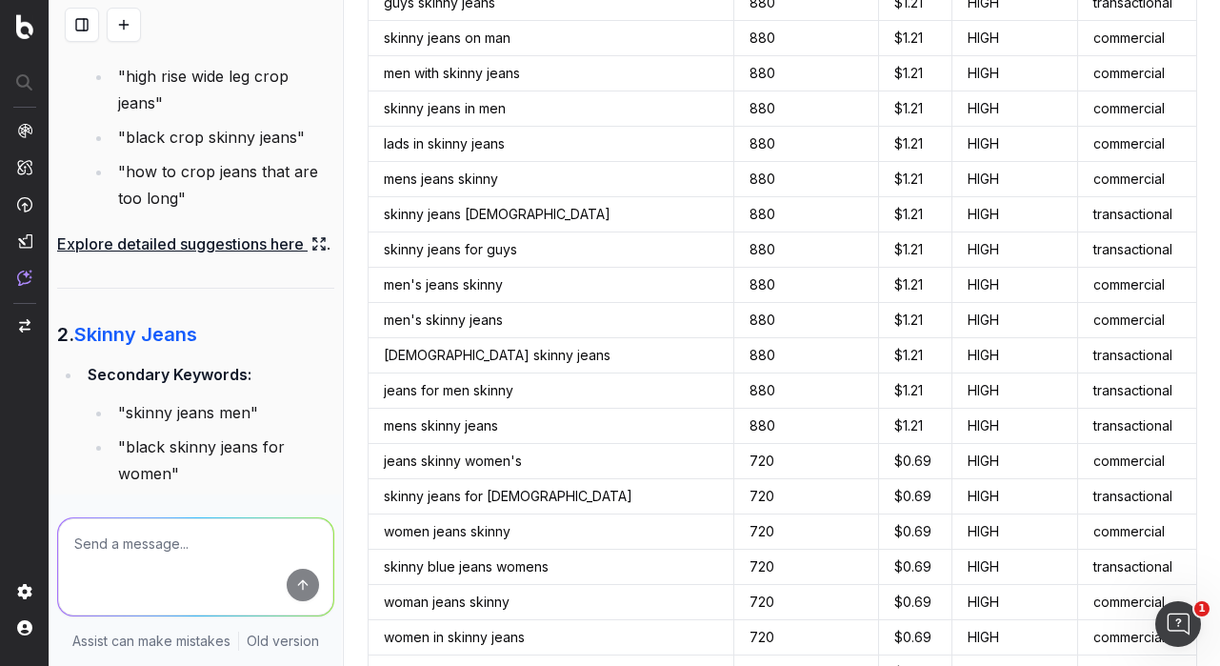
scroll to position [4039, 0]
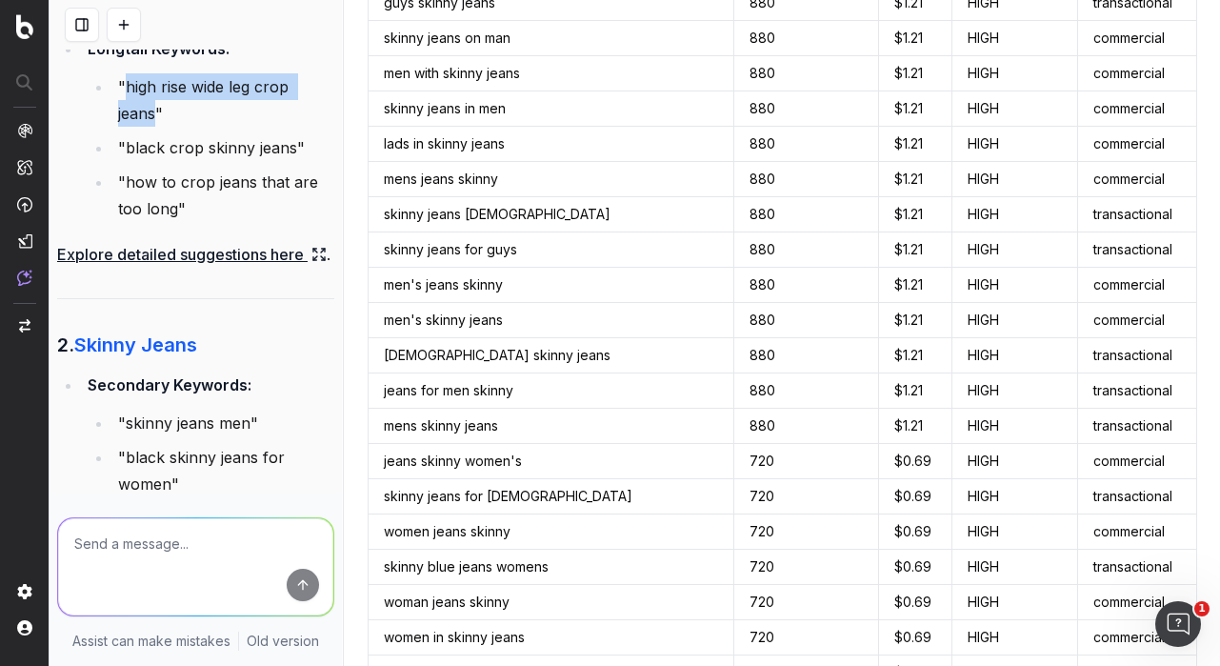
drag, startPoint x: 123, startPoint y: 220, endPoint x: 154, endPoint y: 244, distance: 39.4
click at [154, 127] on li ""high rise wide leg crop jeans"" at bounding box center [223, 99] width 222 height 53
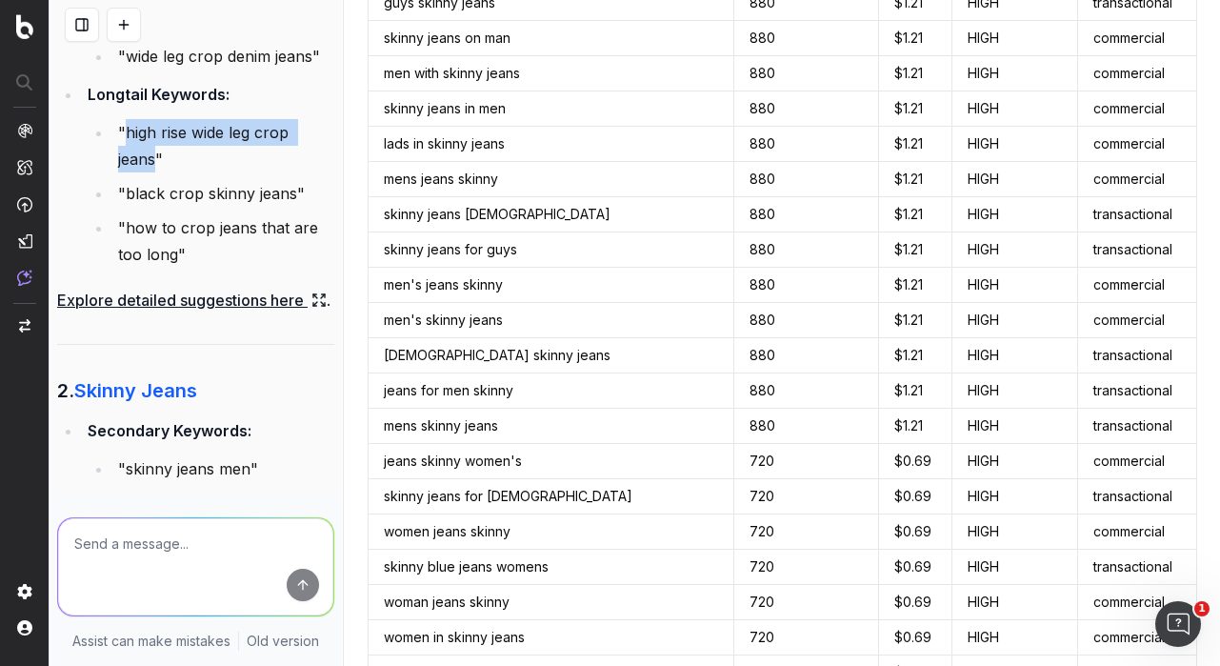
scroll to position [3965, 0]
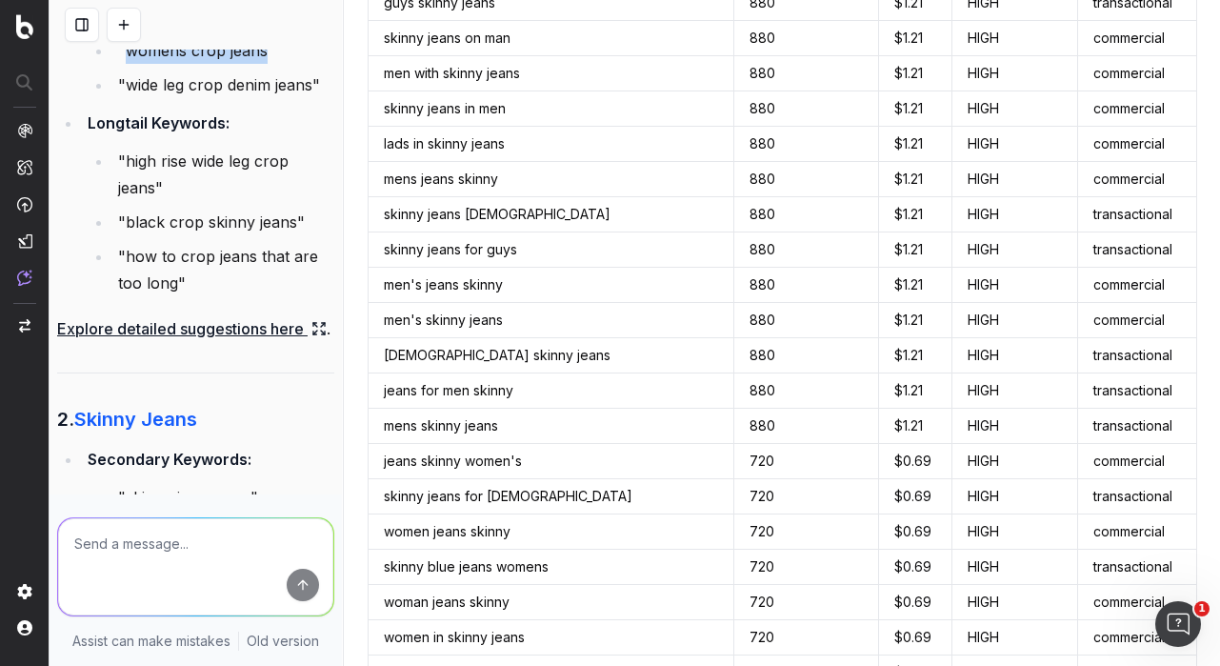
drag, startPoint x: 125, startPoint y: 188, endPoint x: 264, endPoint y: 185, distance: 139.0
click at [264, 64] on li ""womens crop jeans"" at bounding box center [223, 50] width 222 height 27
drag, startPoint x: 125, startPoint y: 219, endPoint x: 215, endPoint y: 222, distance: 90.5
click at [215, 98] on li ""wide leg crop denim jeans"" at bounding box center [223, 84] width 222 height 27
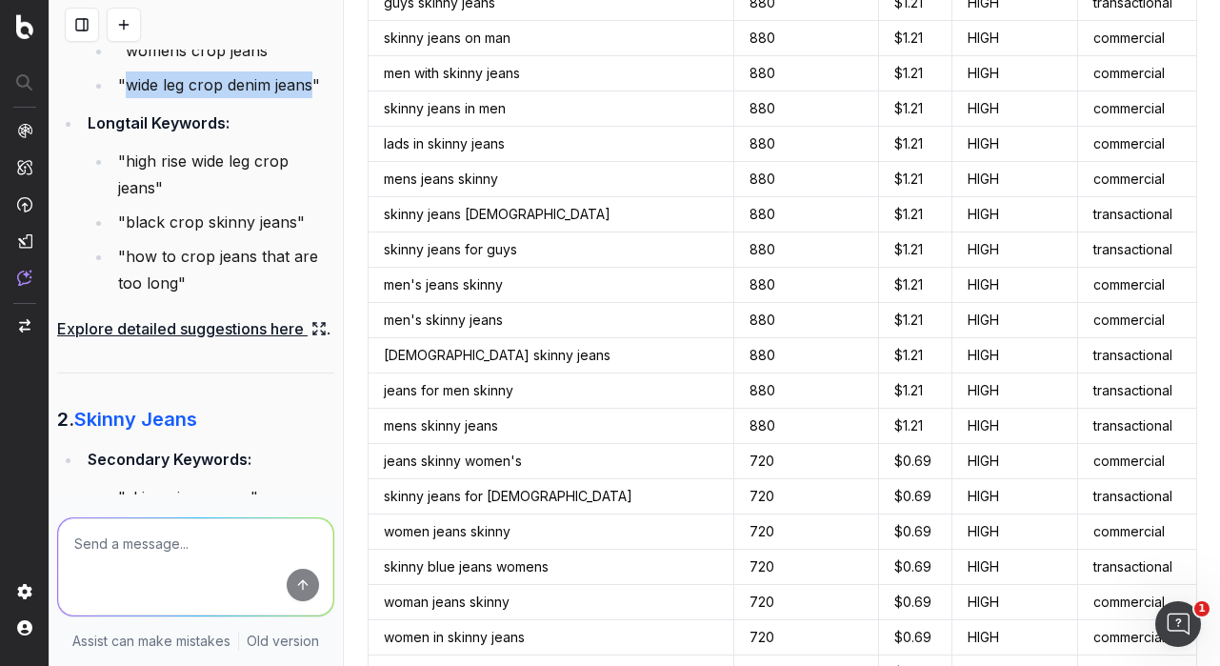
scroll to position [3965, 30]
click at [118, 541] on textarea at bounding box center [195, 566] width 275 height 97
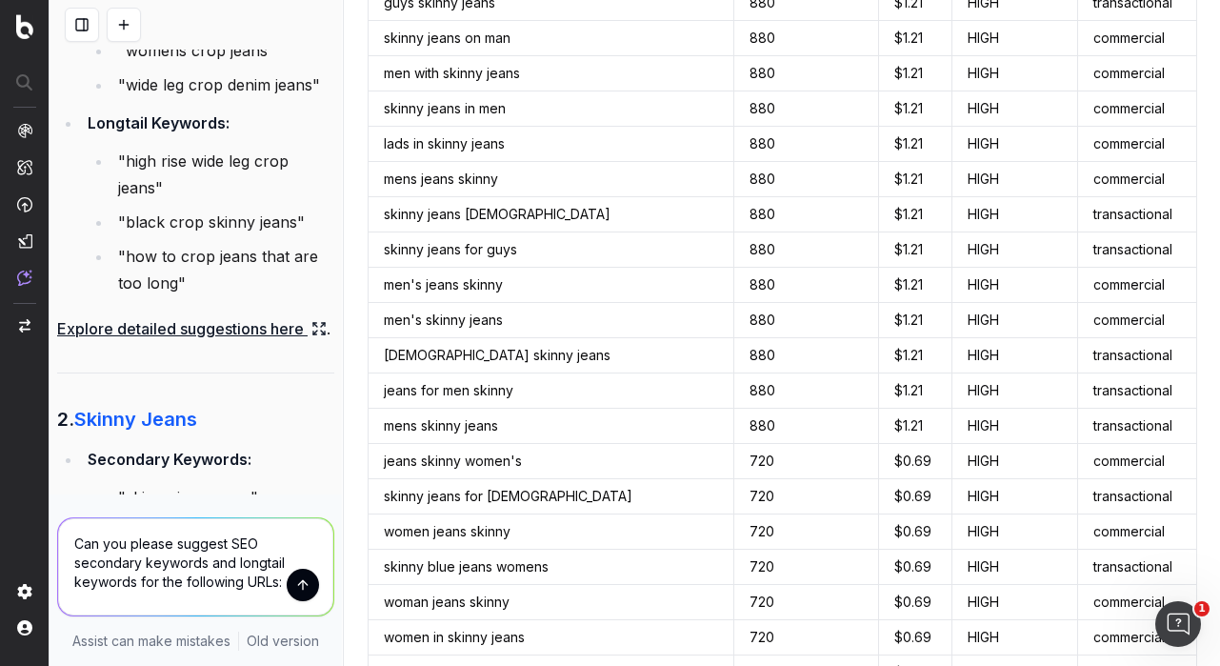
paste textarea "[URL][DOMAIN_NAME] [URL][DOMAIN_NAME] [URL][DOMAIN_NAME] [URL][DOMAIN_NAME] [UR…"
type textarea "Can you please suggest SEO secondary keywords and longtail keywords for the fol…"
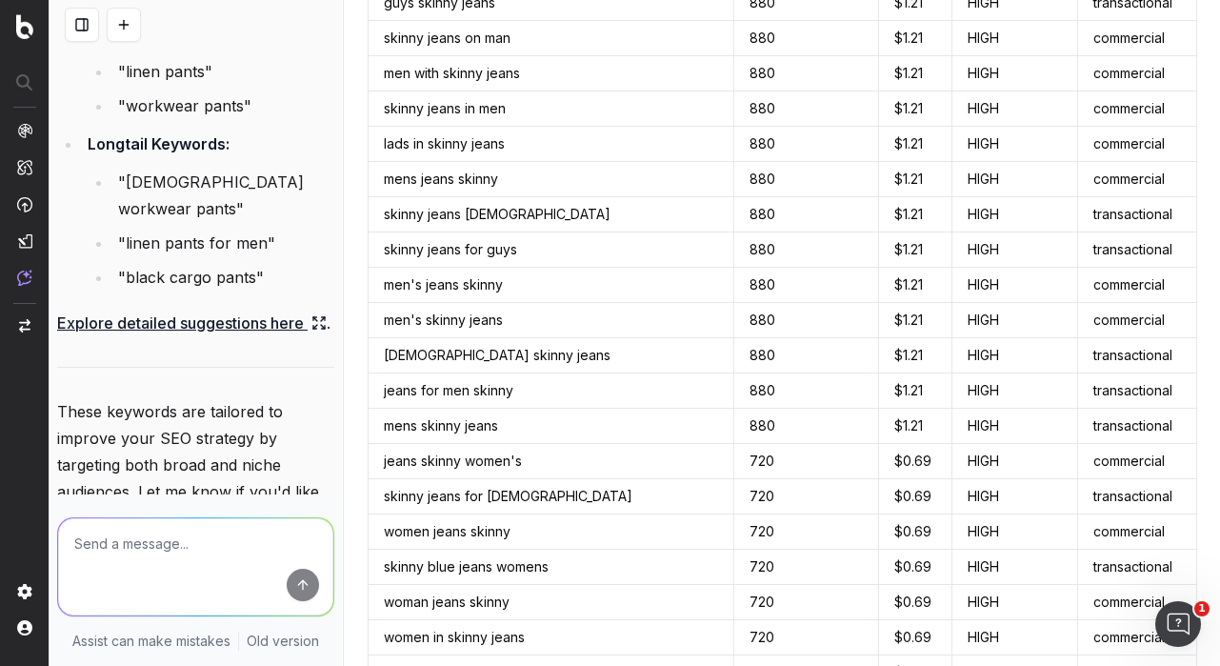
scroll to position [11375, 0]
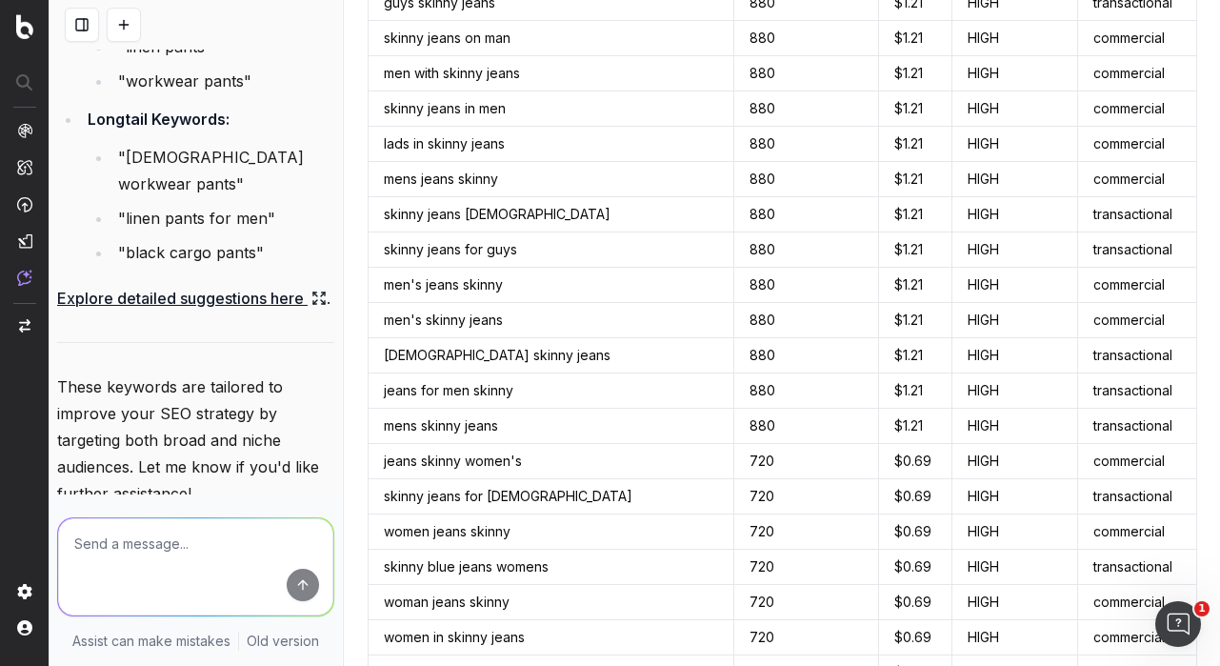
click at [137, 311] on link "Explore detailed suggestions here" at bounding box center [191, 298] width 269 height 27
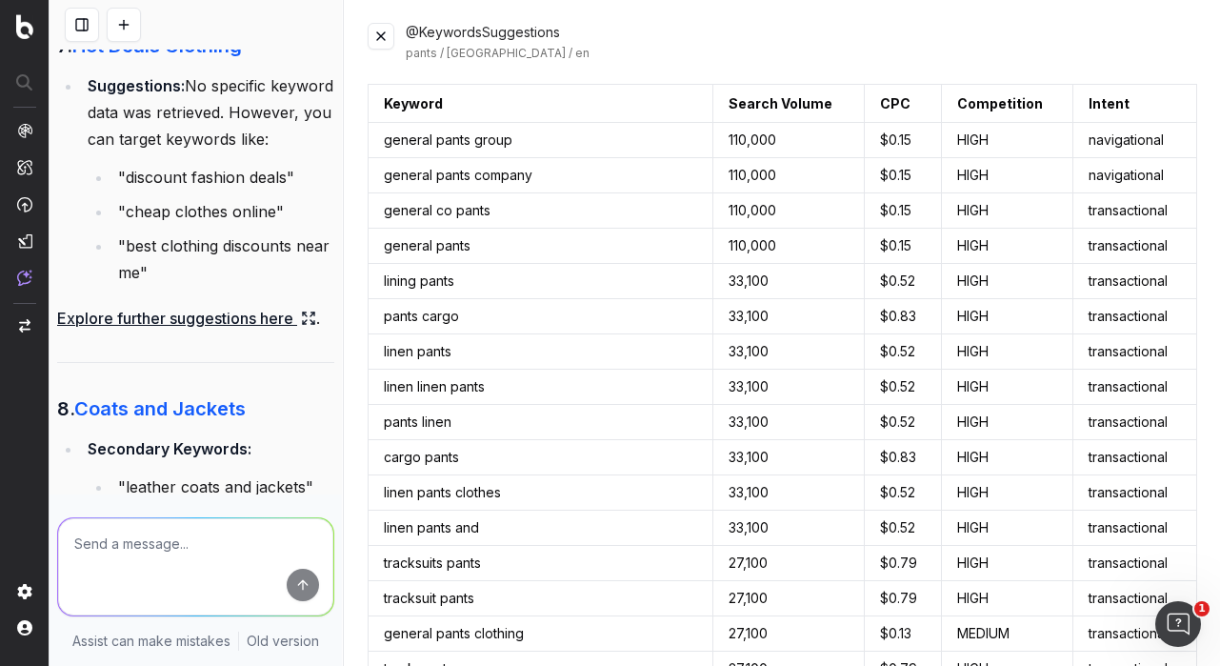
scroll to position [10394, 0]
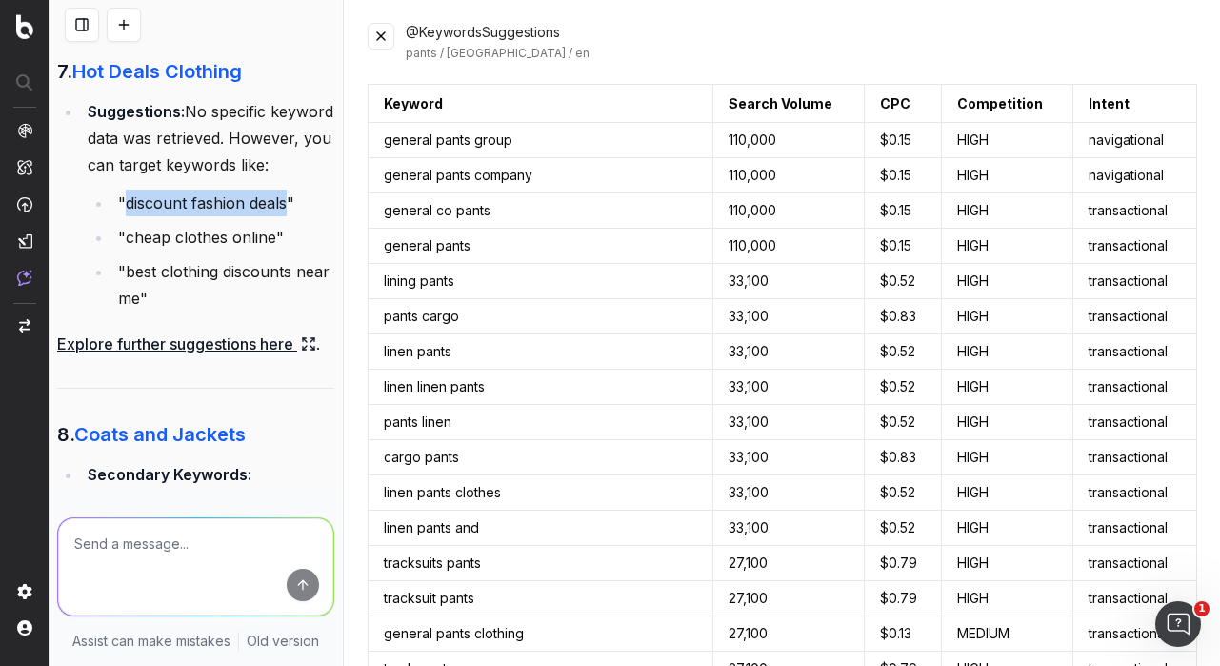
drag, startPoint x: 128, startPoint y: 394, endPoint x: 290, endPoint y: 392, distance: 162.8
click at [290, 216] on li ""discount fashion deals"" at bounding box center [223, 202] width 222 height 27
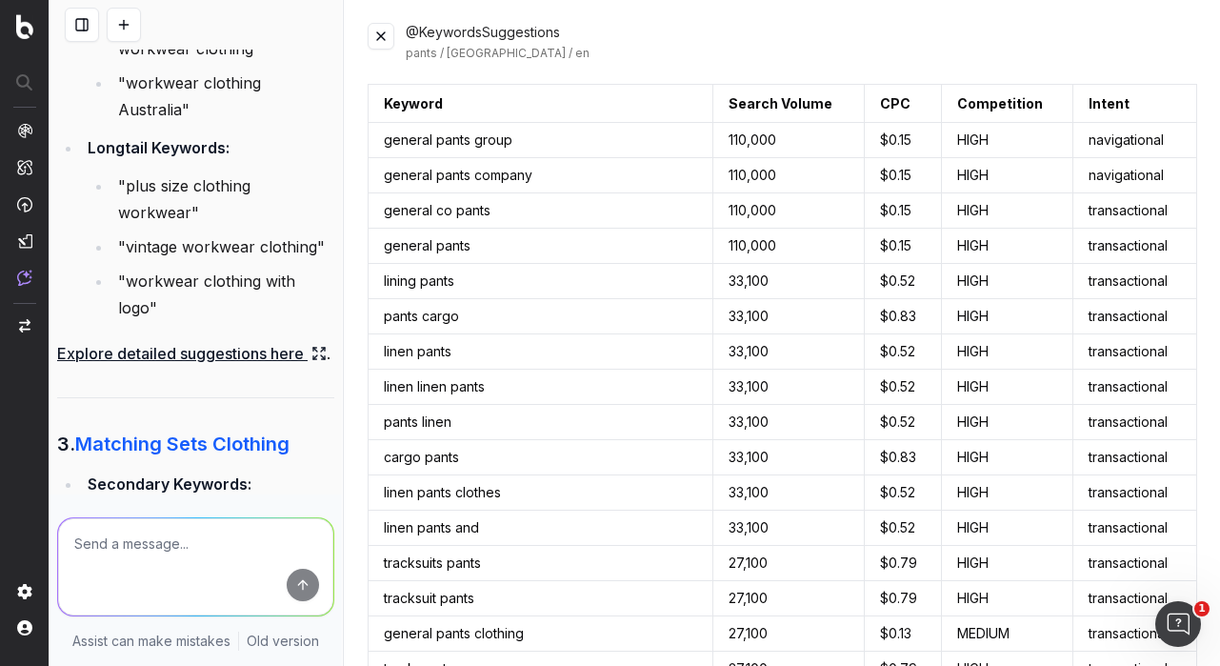
scroll to position [8054, 0]
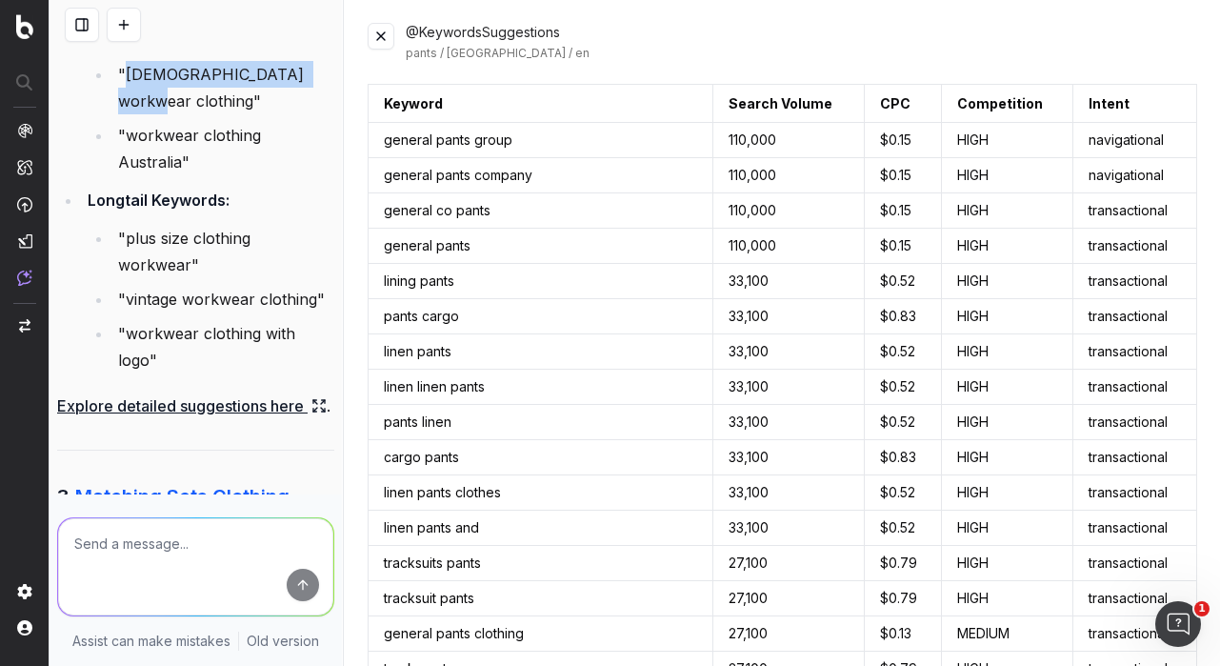
drag, startPoint x: 126, startPoint y: 313, endPoint x: 310, endPoint y: 314, distance: 184.7
click at [310, 114] on li ""[DEMOGRAPHIC_DATA] workwear clothing"" at bounding box center [223, 87] width 222 height 53
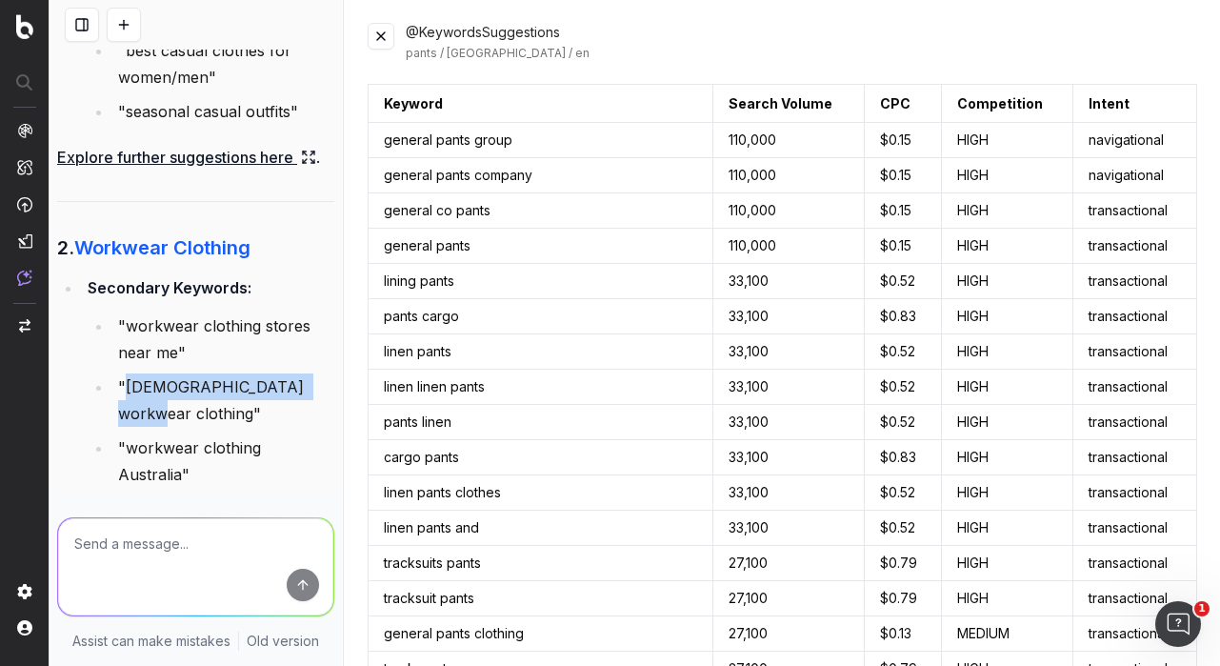
scroll to position [7705, 0]
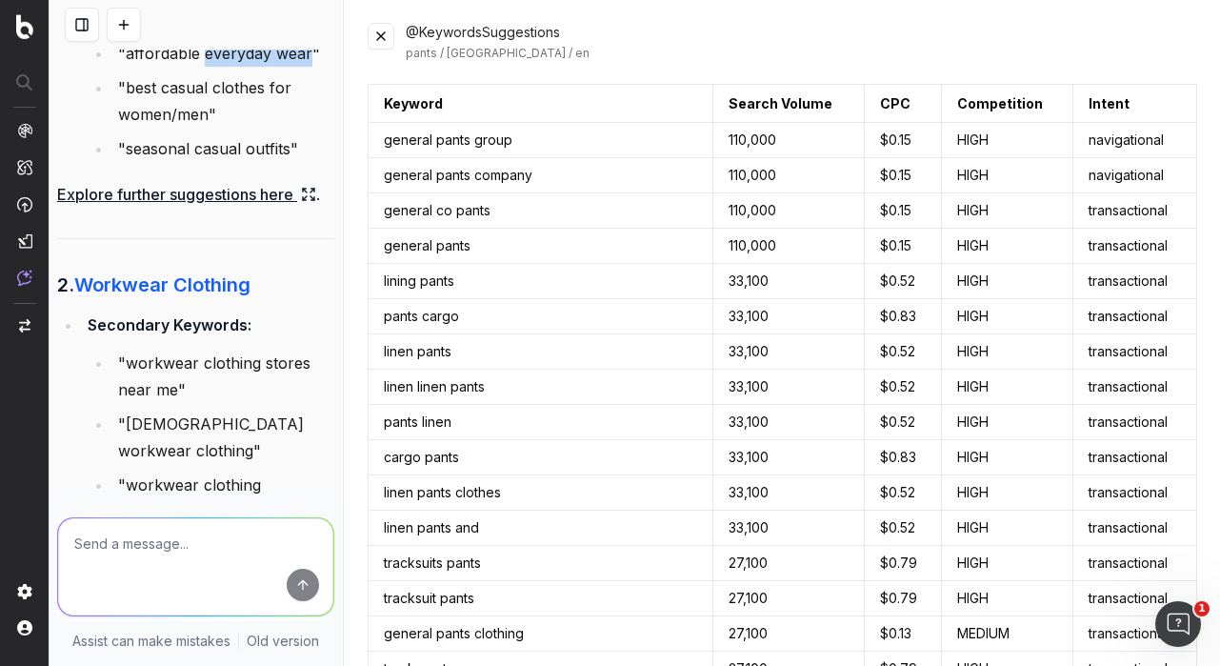
drag, startPoint x: 206, startPoint y: 295, endPoint x: 308, endPoint y: 292, distance: 101.9
click at [308, 67] on li ""affordable everyday wear"" at bounding box center [223, 53] width 222 height 27
drag, startPoint x: 128, startPoint y: 330, endPoint x: 168, endPoint y: 356, distance: 47.5
click at [168, 128] on li ""best casual clothes for women/men"" at bounding box center [223, 100] width 222 height 53
drag, startPoint x: 127, startPoint y: 389, endPoint x: 287, endPoint y: 385, distance: 160.0
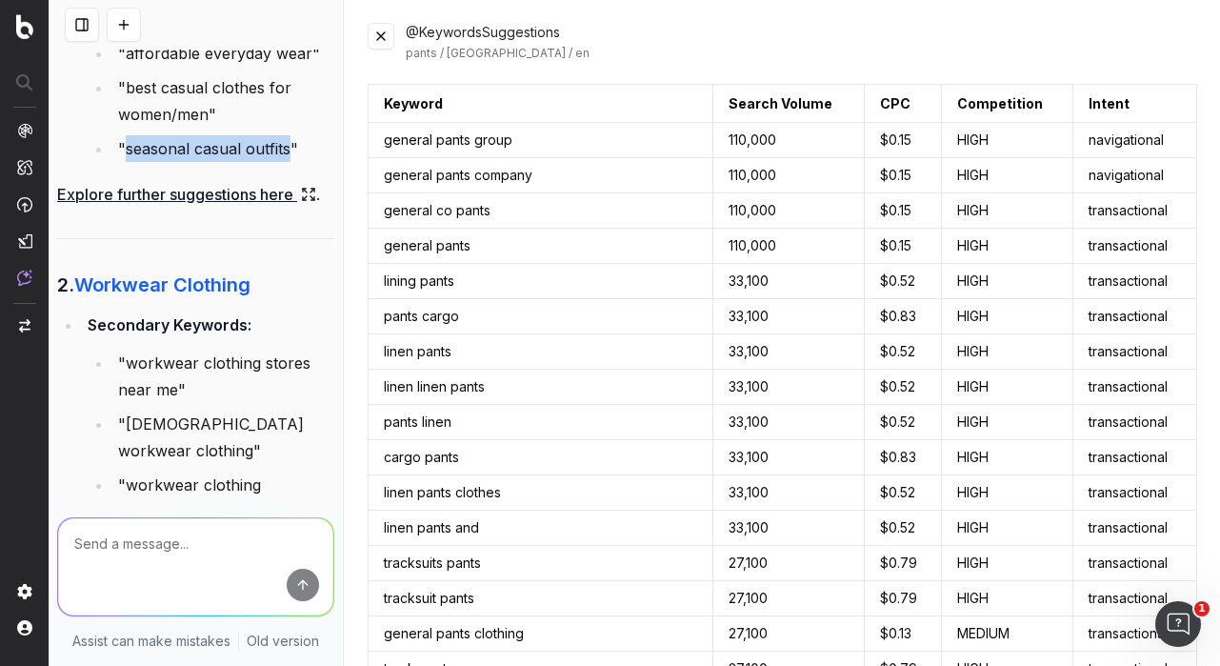
click at [287, 162] on li ""seasonal casual outfits"" at bounding box center [223, 148] width 222 height 27
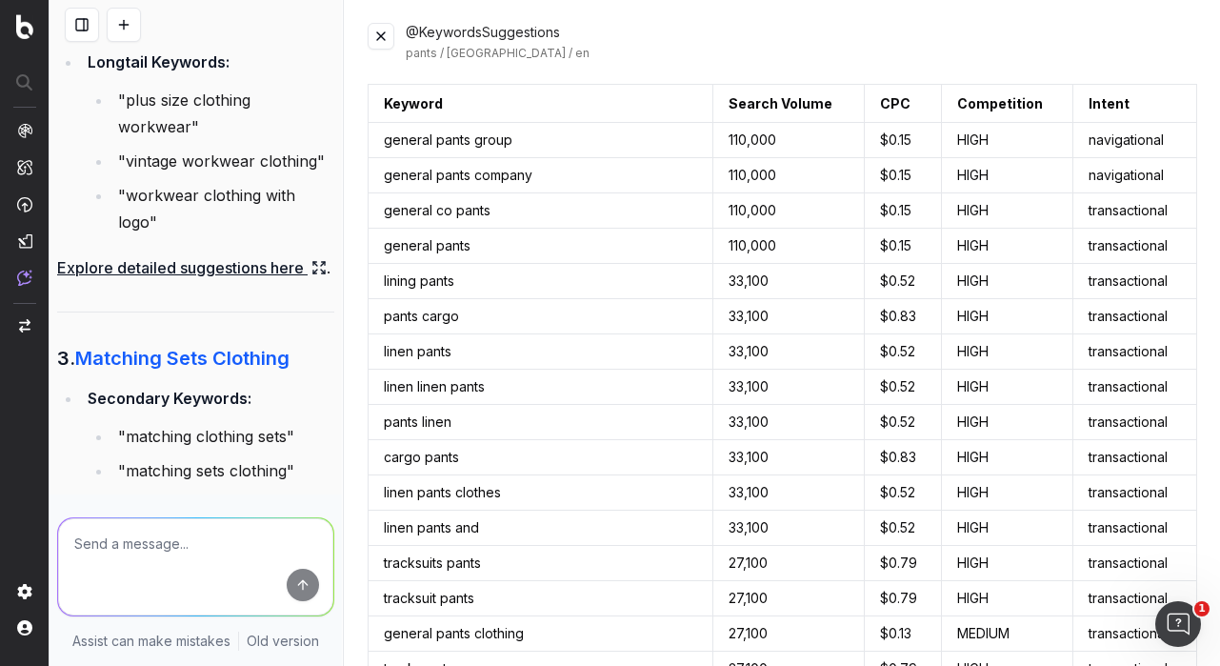
scroll to position [8214, 0]
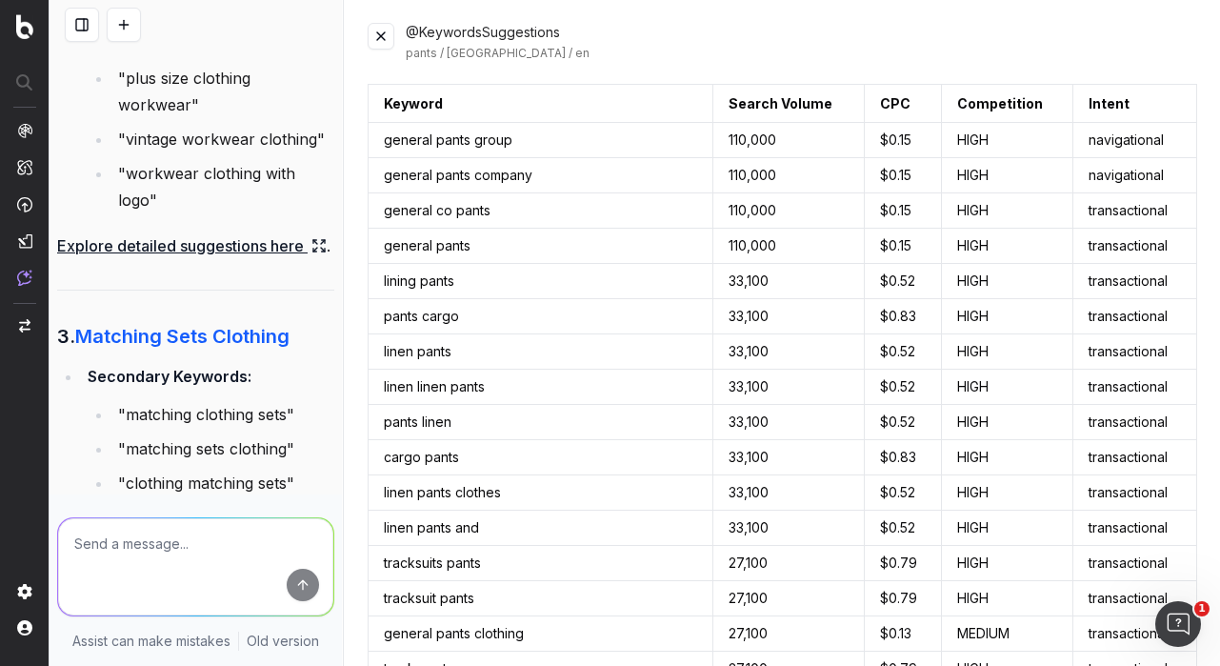
click at [218, 259] on link "Explore detailed suggestions here" at bounding box center [191, 245] width 269 height 27
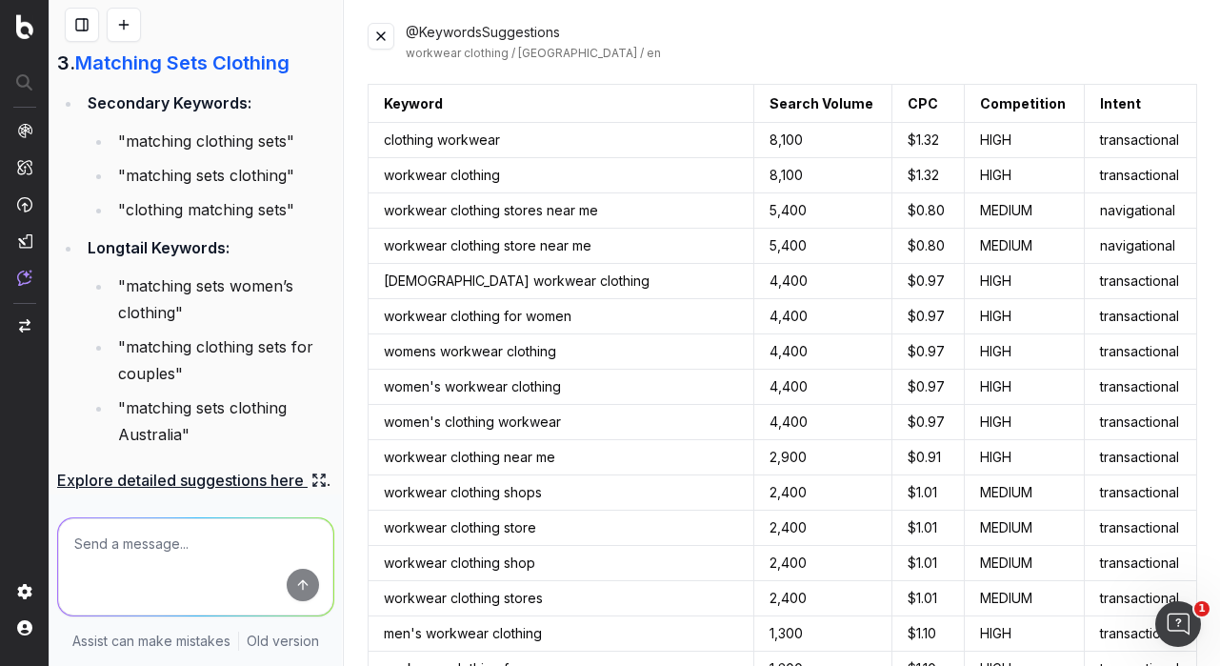
scroll to position [8515, 0]
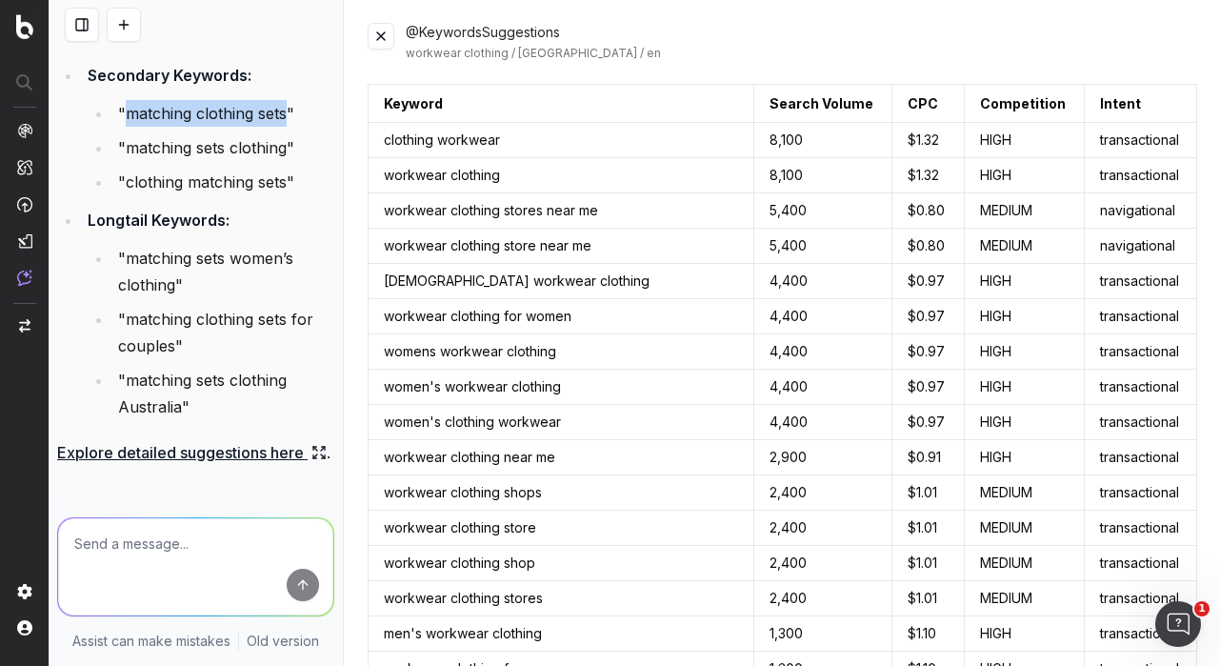
drag, startPoint x: 127, startPoint y: 272, endPoint x: 288, endPoint y: 266, distance: 161.0
click at [288, 127] on li ""matching clothing sets"" at bounding box center [223, 113] width 222 height 27
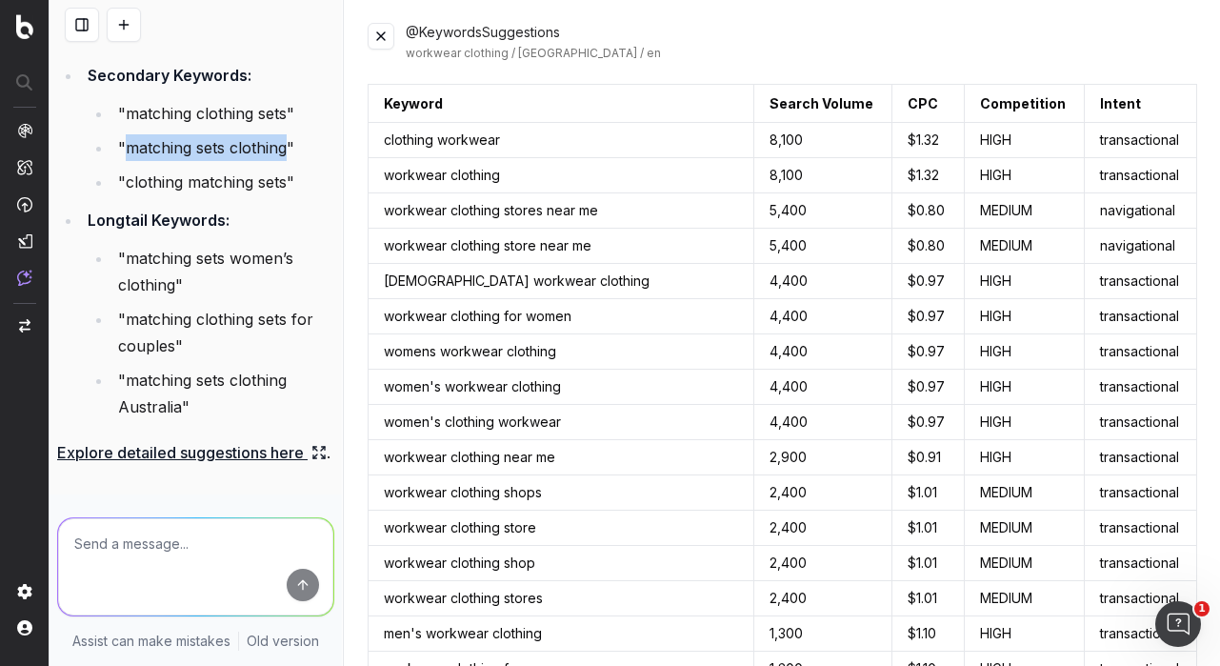
drag, startPoint x: 127, startPoint y: 306, endPoint x: 287, endPoint y: 314, distance: 160.2
click at [287, 161] on li ""matching sets clothing"" at bounding box center [223, 147] width 222 height 27
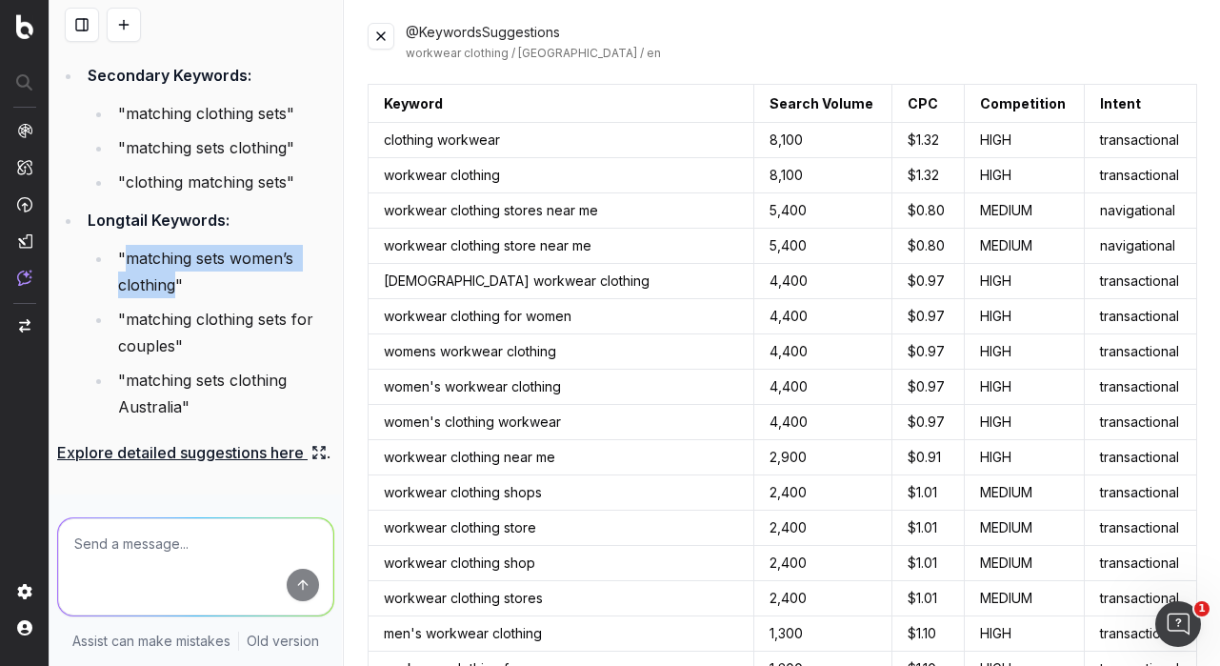
drag, startPoint x: 125, startPoint y: 420, endPoint x: 176, endPoint y: 446, distance: 57.5
click at [176, 298] on li ""matching sets women’s clothing"" at bounding box center [223, 271] width 222 height 53
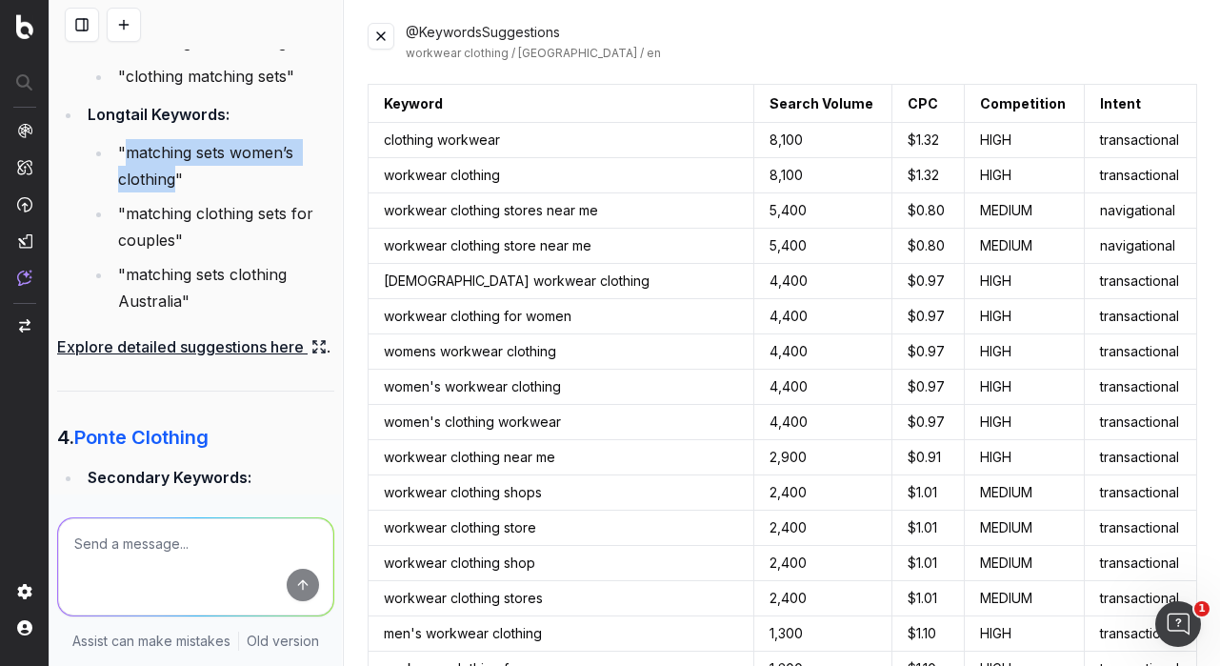
scroll to position [8658, 0]
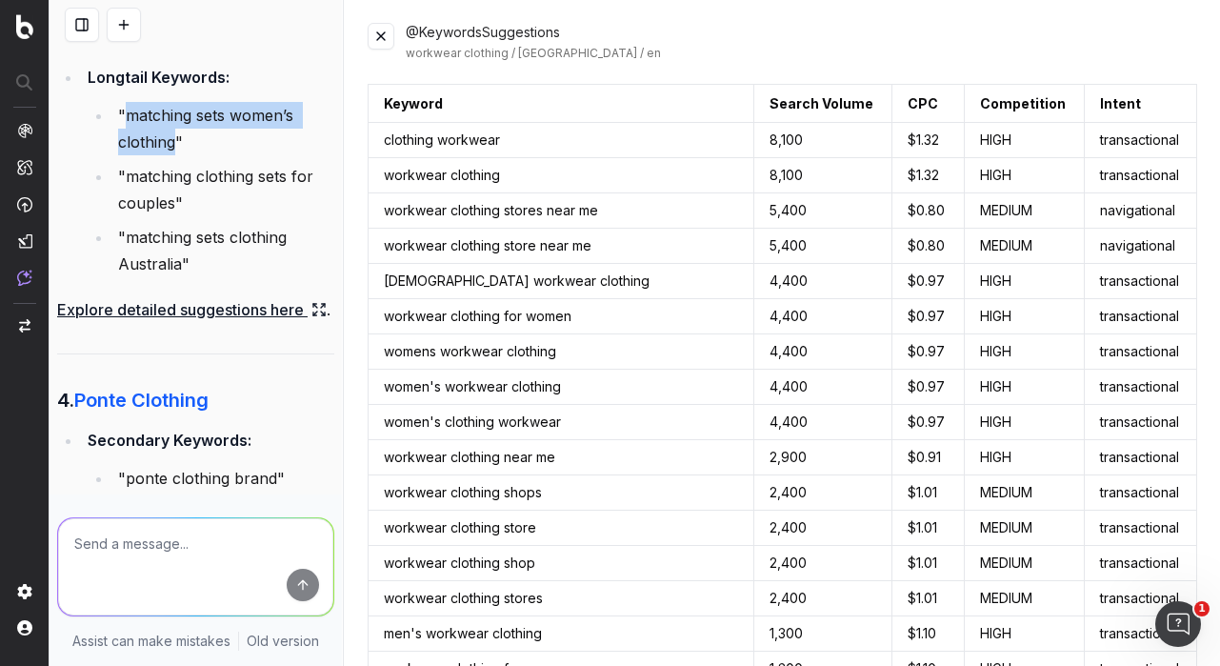
click at [176, 323] on link "Explore detailed suggestions here" at bounding box center [191, 309] width 269 height 27
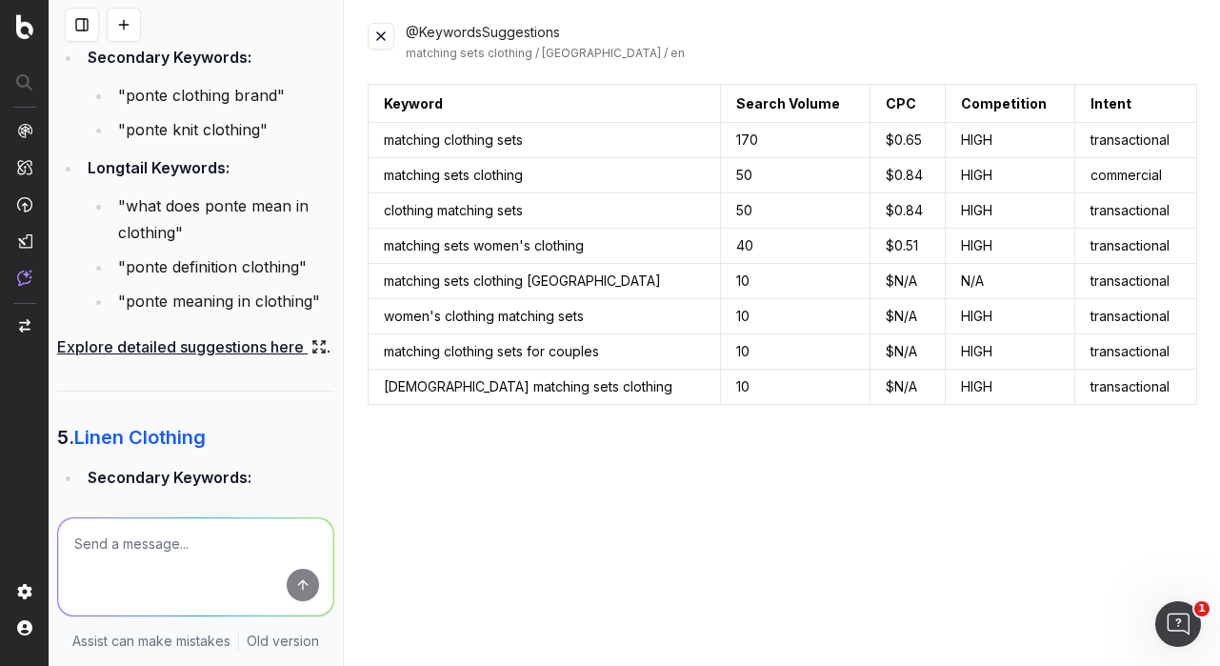
scroll to position [9062, 0]
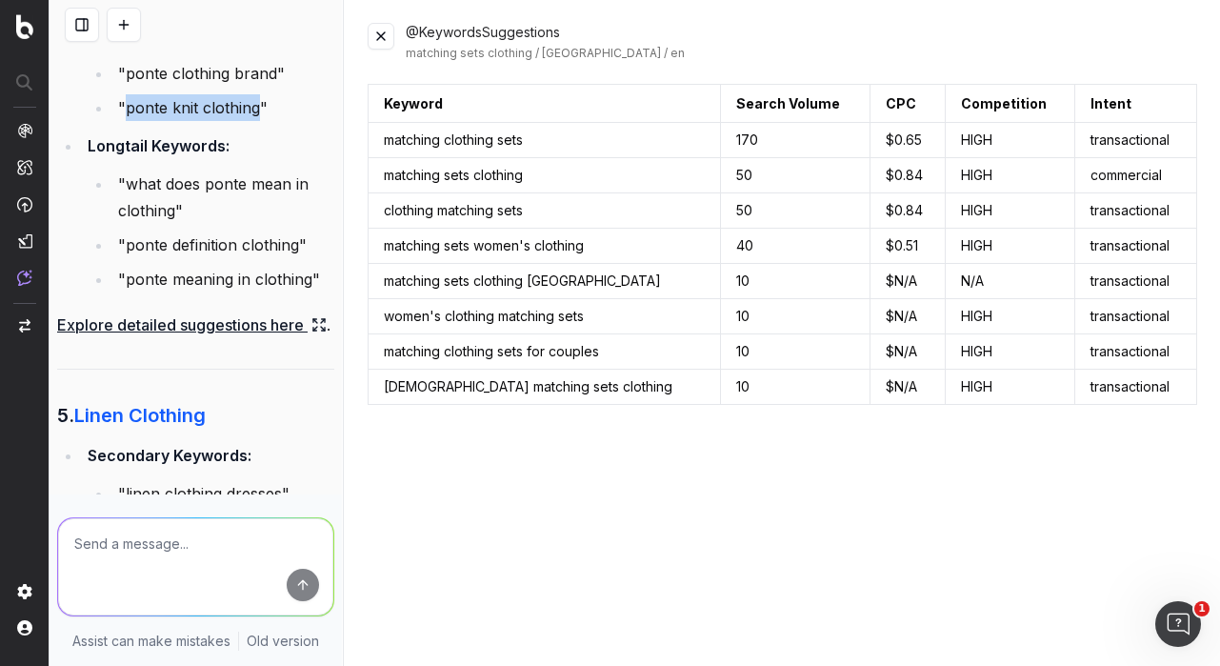
drag, startPoint x: 128, startPoint y: 262, endPoint x: 257, endPoint y: 271, distance: 129.8
click at [257, 121] on li ""ponte knit clothing"" at bounding box center [223, 107] width 222 height 27
click at [157, 338] on link "Explore detailed suggestions here" at bounding box center [191, 324] width 269 height 27
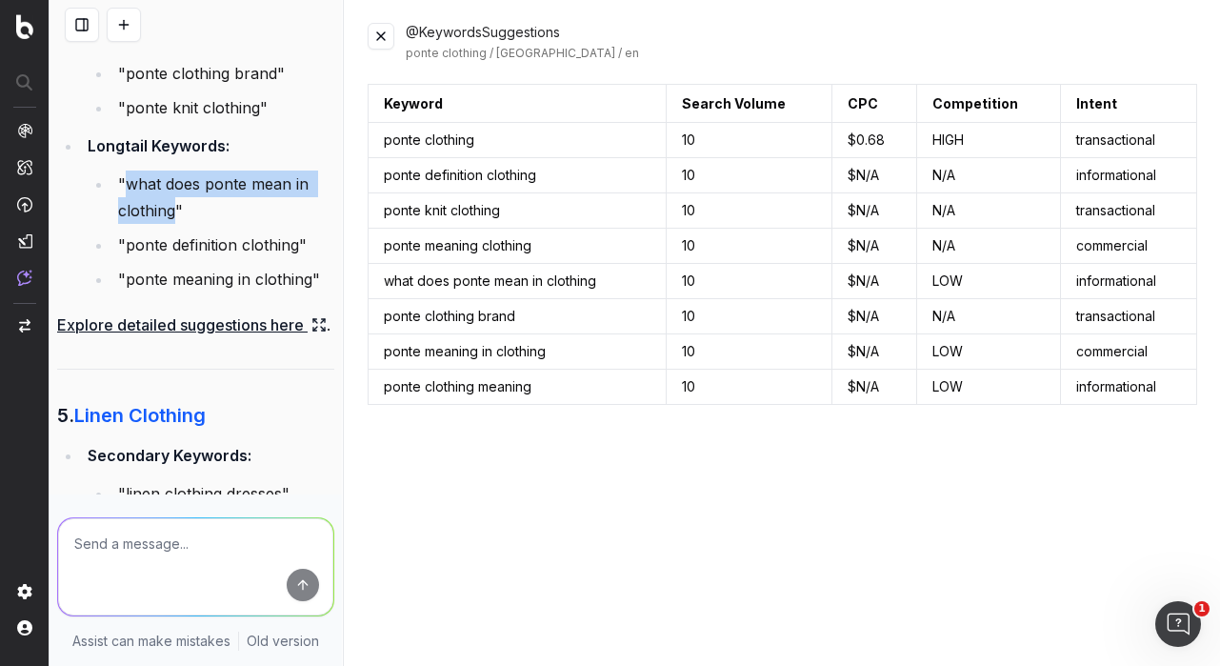
drag, startPoint x: 126, startPoint y: 344, endPoint x: 177, endPoint y: 379, distance: 62.3
click at [177, 224] on li ""what does ponte mean in clothing"" at bounding box center [223, 196] width 222 height 53
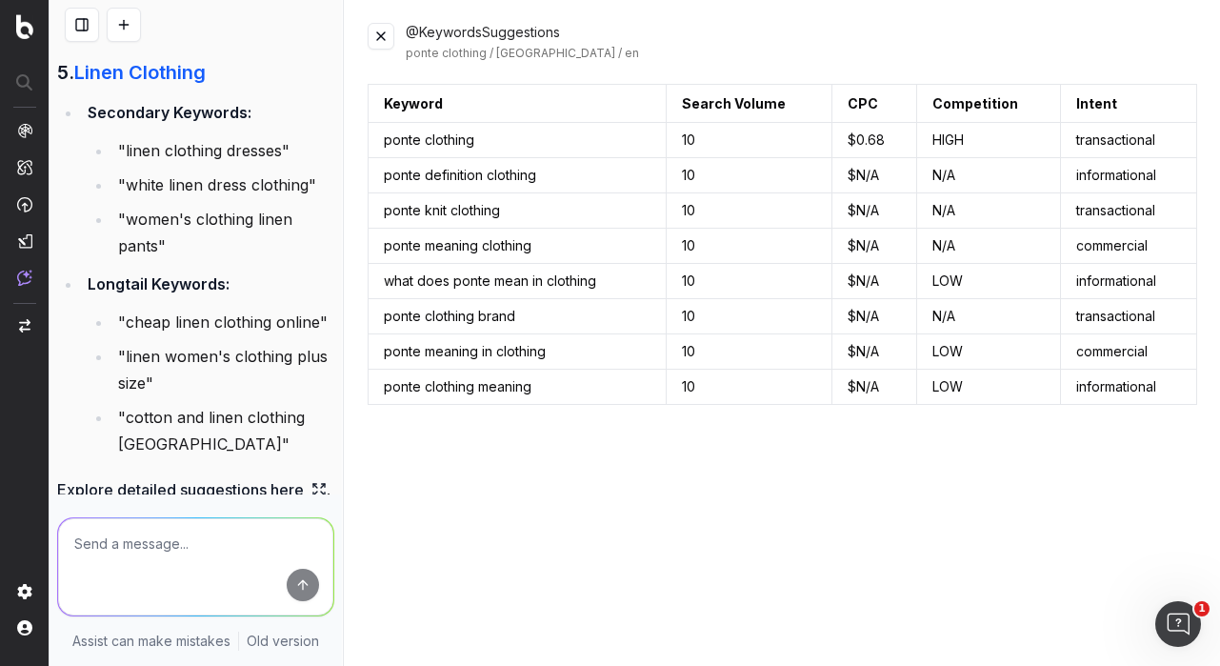
scroll to position [9442, 0]
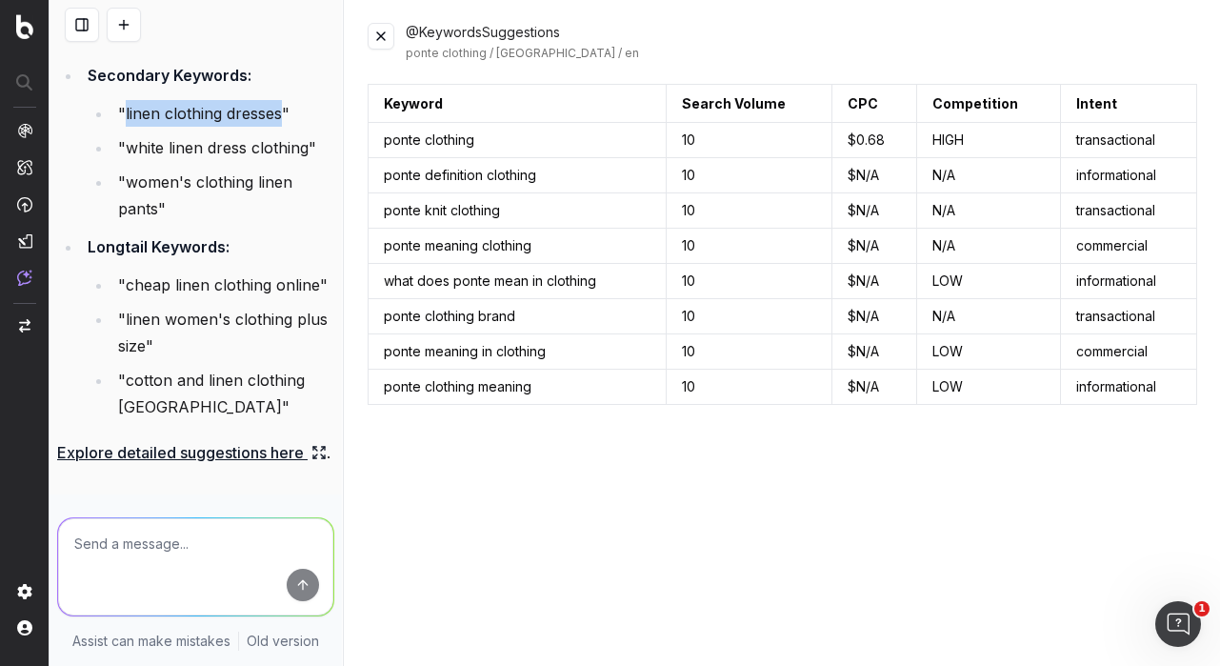
drag, startPoint x: 125, startPoint y: 273, endPoint x: 281, endPoint y: 273, distance: 156.1
click at [281, 127] on li ""linen clothing dresses"" at bounding box center [223, 113] width 222 height 27
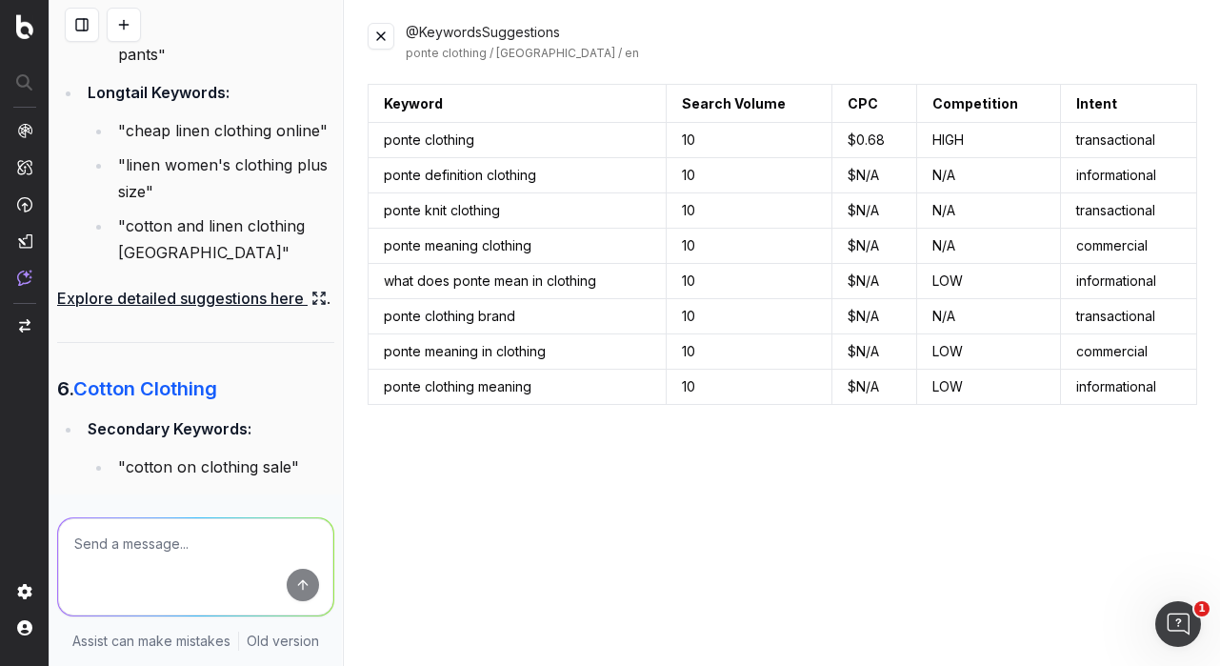
scroll to position [9603, 0]
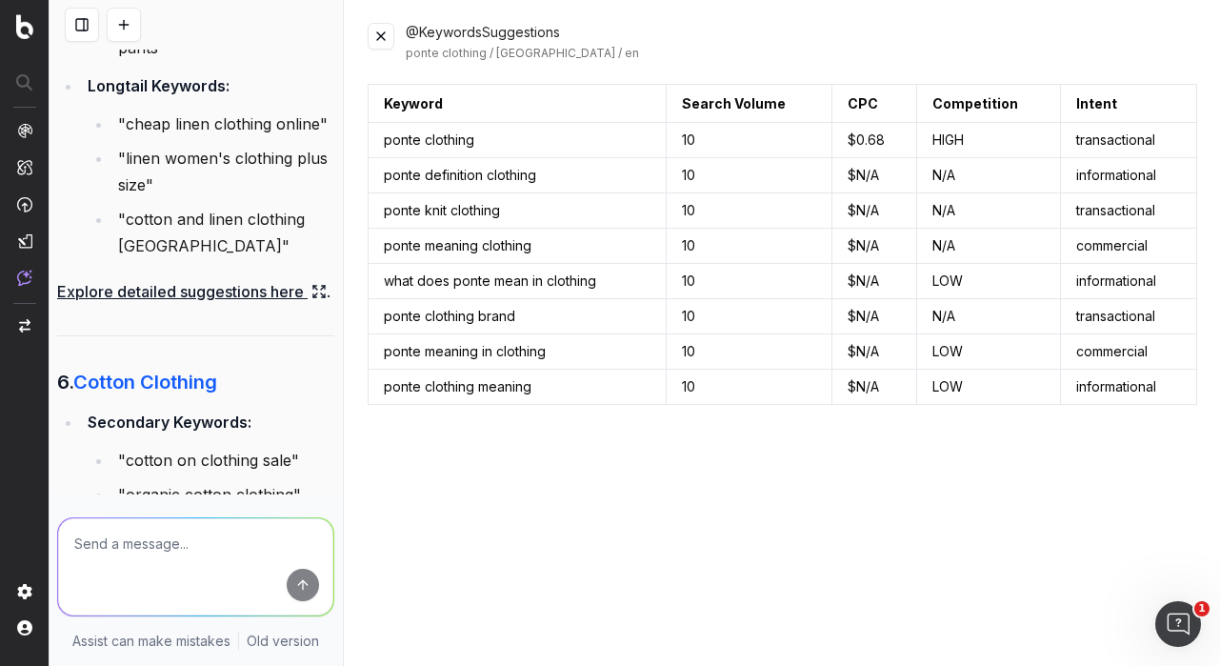
click at [190, 305] on link "Explore detailed suggestions here" at bounding box center [191, 291] width 269 height 27
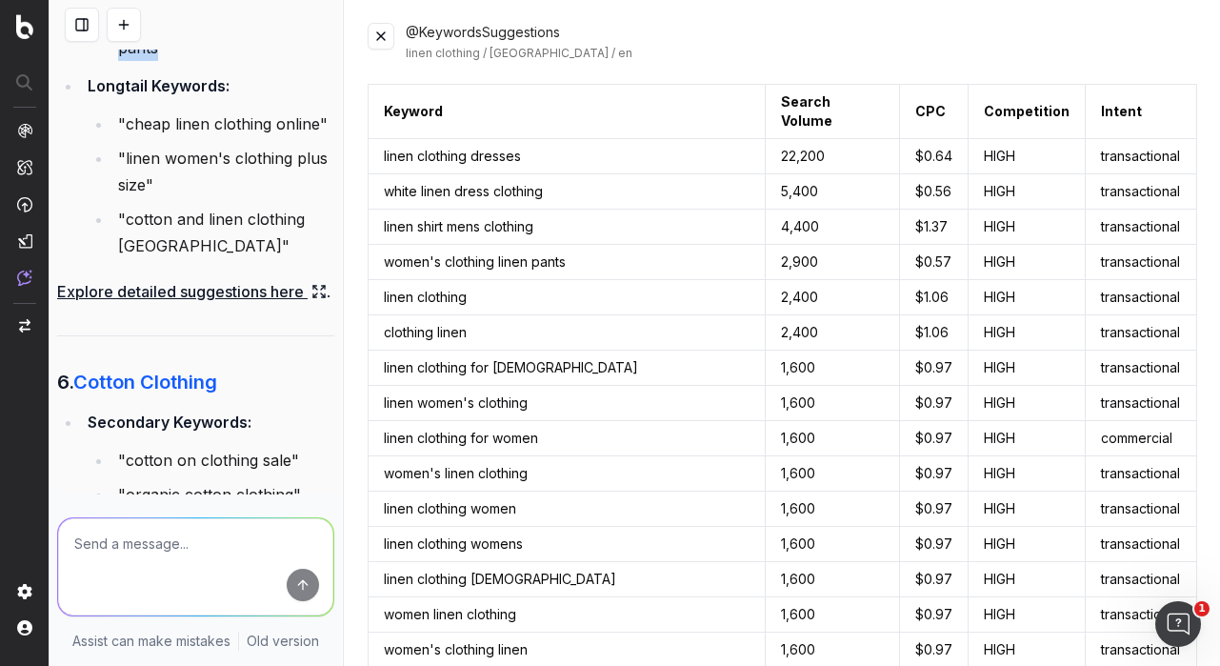
drag, startPoint x: 125, startPoint y: 181, endPoint x: 157, endPoint y: 209, distance: 43.2
click at [157, 61] on li ""women's clothing linen pants"" at bounding box center [223, 34] width 222 height 53
drag, startPoint x: 124, startPoint y: 317, endPoint x: 146, endPoint y: 348, distance: 37.5
click at [146, 198] on li ""linen women's clothing plus size"" at bounding box center [223, 171] width 222 height 53
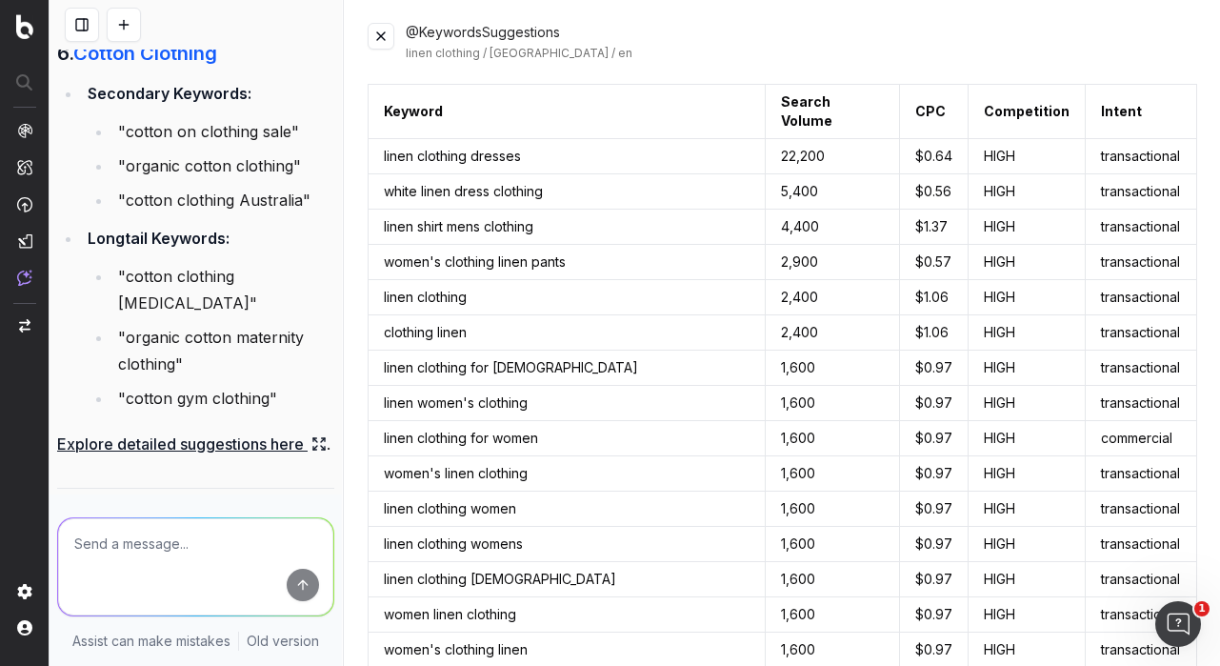
scroll to position [9966, 0]
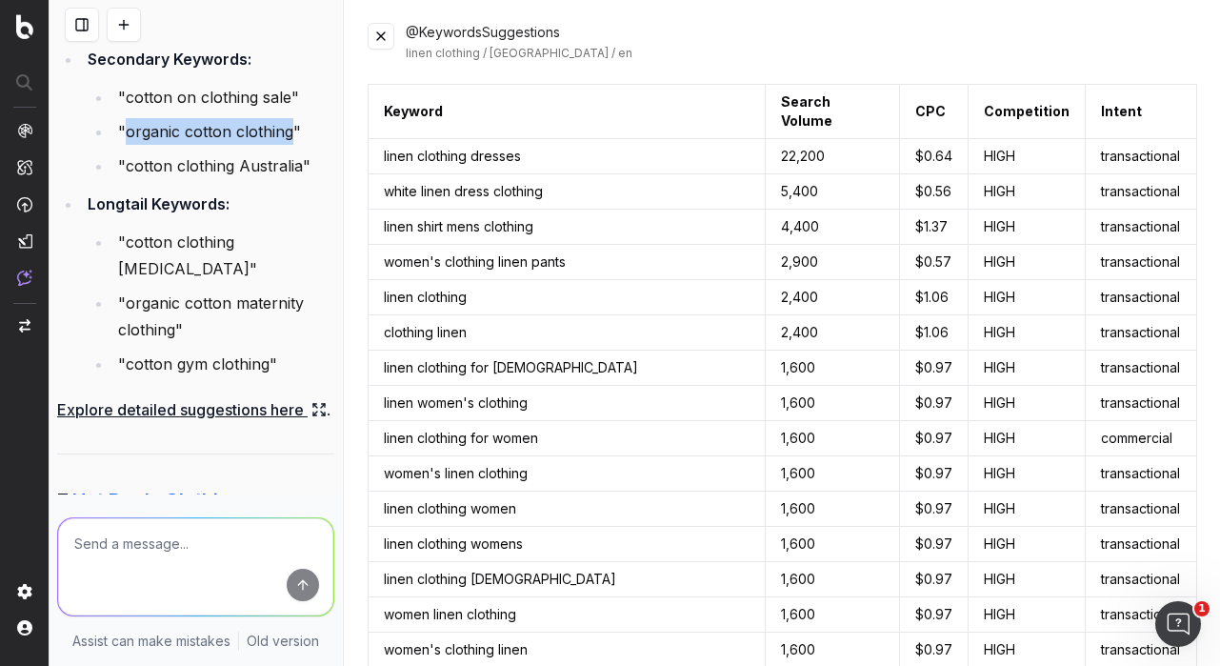
drag, startPoint x: 125, startPoint y: 294, endPoint x: 288, endPoint y: 292, distance: 163.8
click at [288, 145] on li ""organic cotton clothing"" at bounding box center [223, 131] width 222 height 27
drag, startPoint x: 127, startPoint y: 330, endPoint x: 298, endPoint y: 332, distance: 171.4
click at [298, 179] on li ""cotton clothing Australia"" at bounding box center [223, 165] width 222 height 27
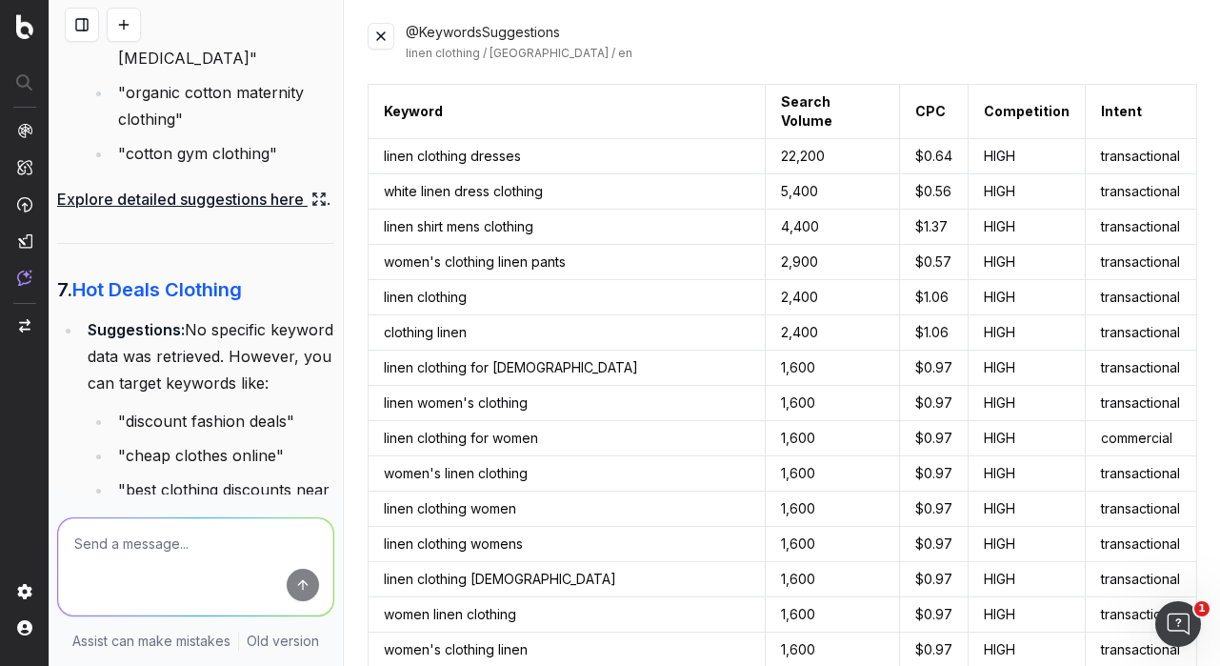
click at [190, 212] on link "Explore detailed suggestions here" at bounding box center [191, 199] width 269 height 27
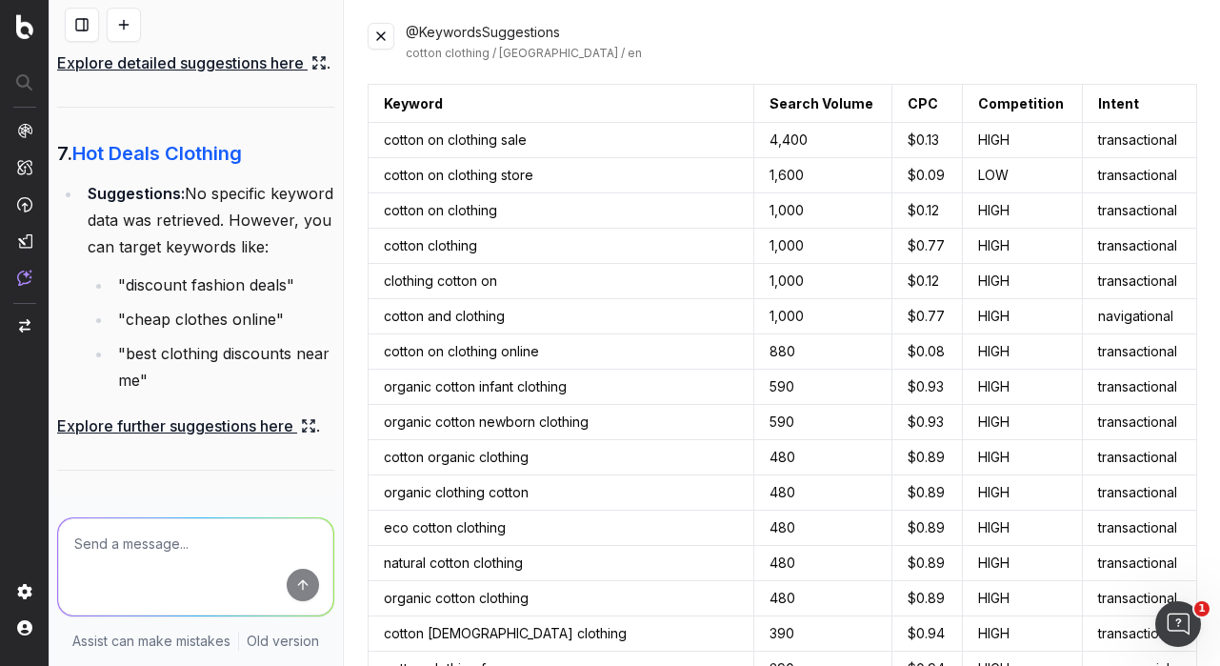
scroll to position [241, 0]
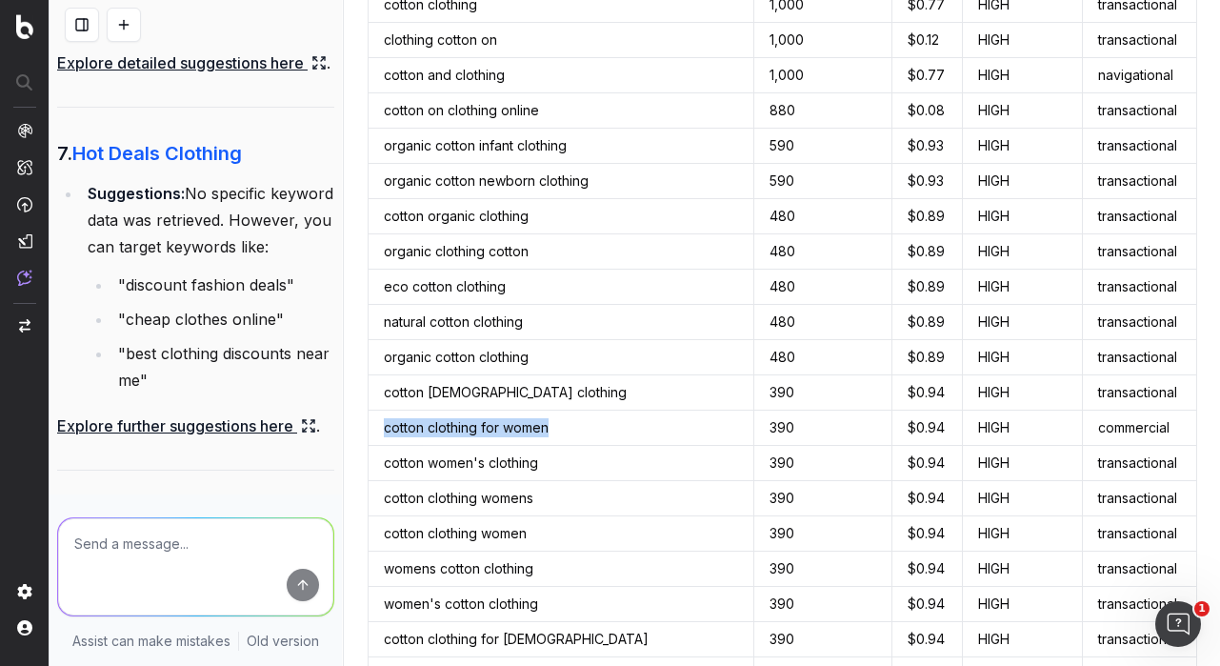
drag, startPoint x: 386, startPoint y: 426, endPoint x: 599, endPoint y: 426, distance: 213.3
click at [599, 426] on td "cotton clothing for women" at bounding box center [561, 427] width 387 height 35
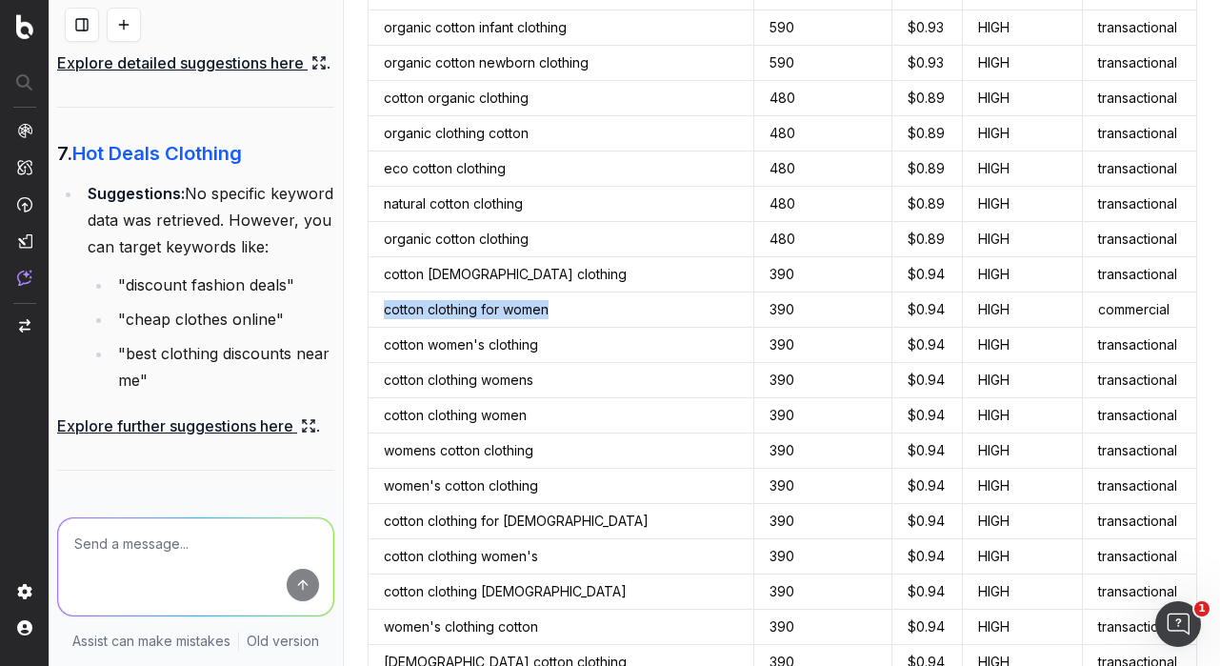
scroll to position [507, 0]
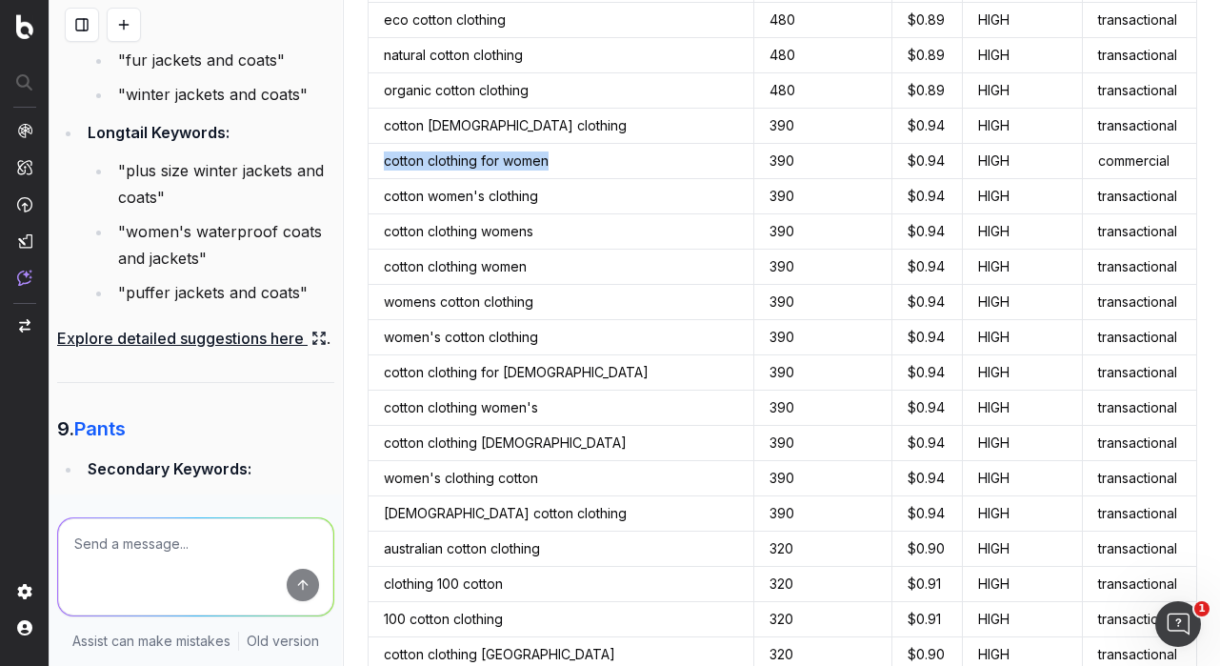
click at [209, 210] on li ""plus size winter jackets and coats"" at bounding box center [223, 183] width 222 height 53
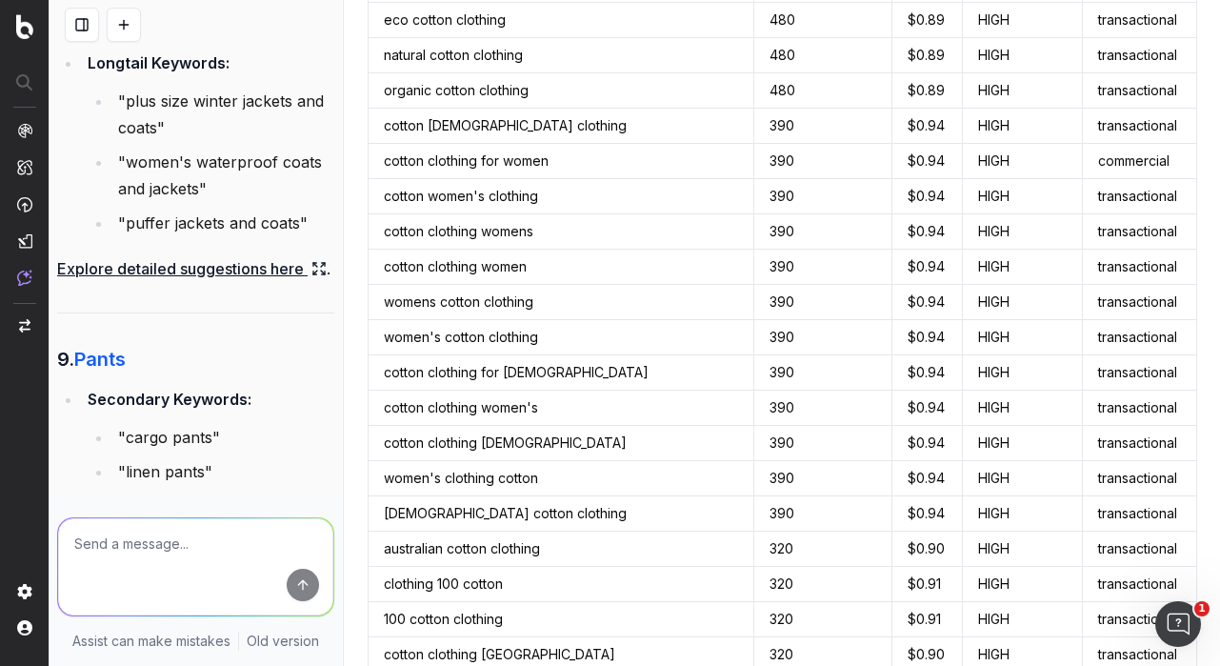
scroll to position [10956, 0]
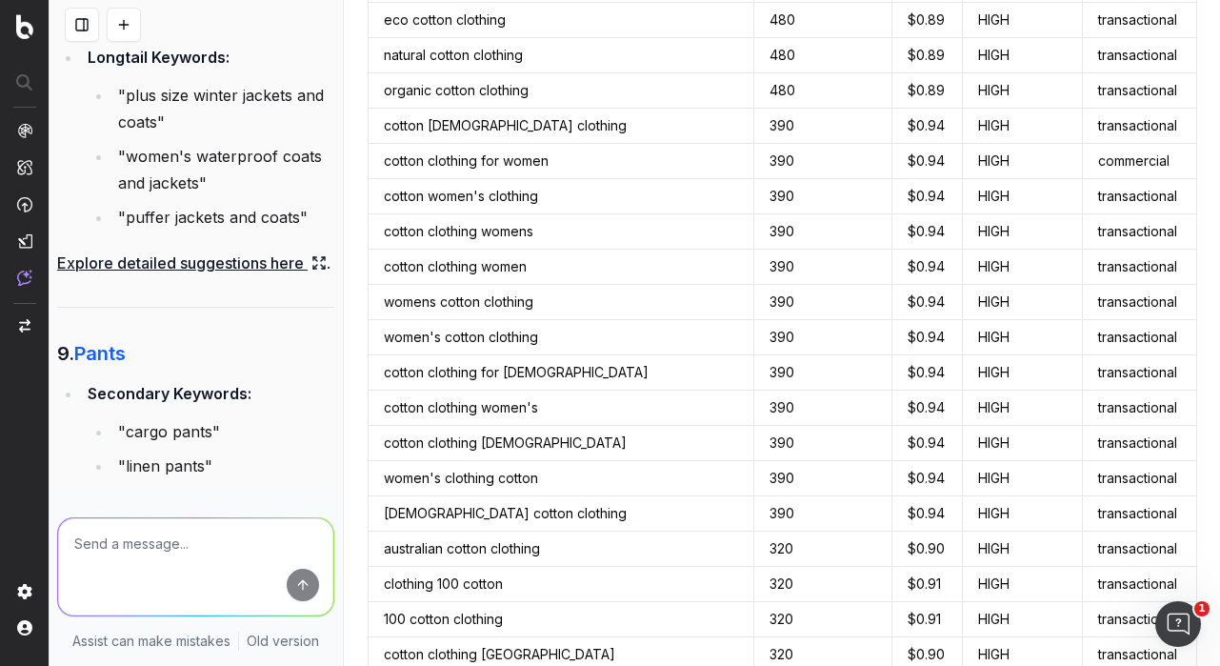
click at [197, 276] on link "Explore detailed suggestions here" at bounding box center [191, 262] width 269 height 27
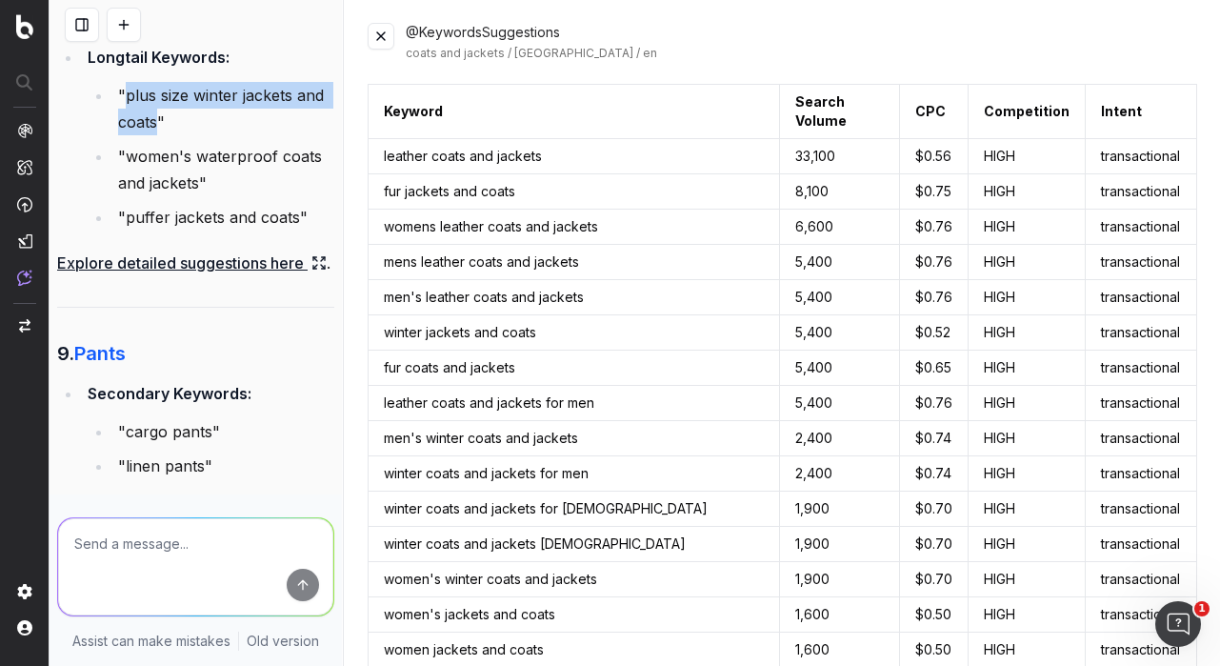
drag, startPoint x: 125, startPoint y: 283, endPoint x: 158, endPoint y: 309, distance: 42.7
click at [158, 135] on li ""plus size winter jackets and coats"" at bounding box center [223, 108] width 222 height 53
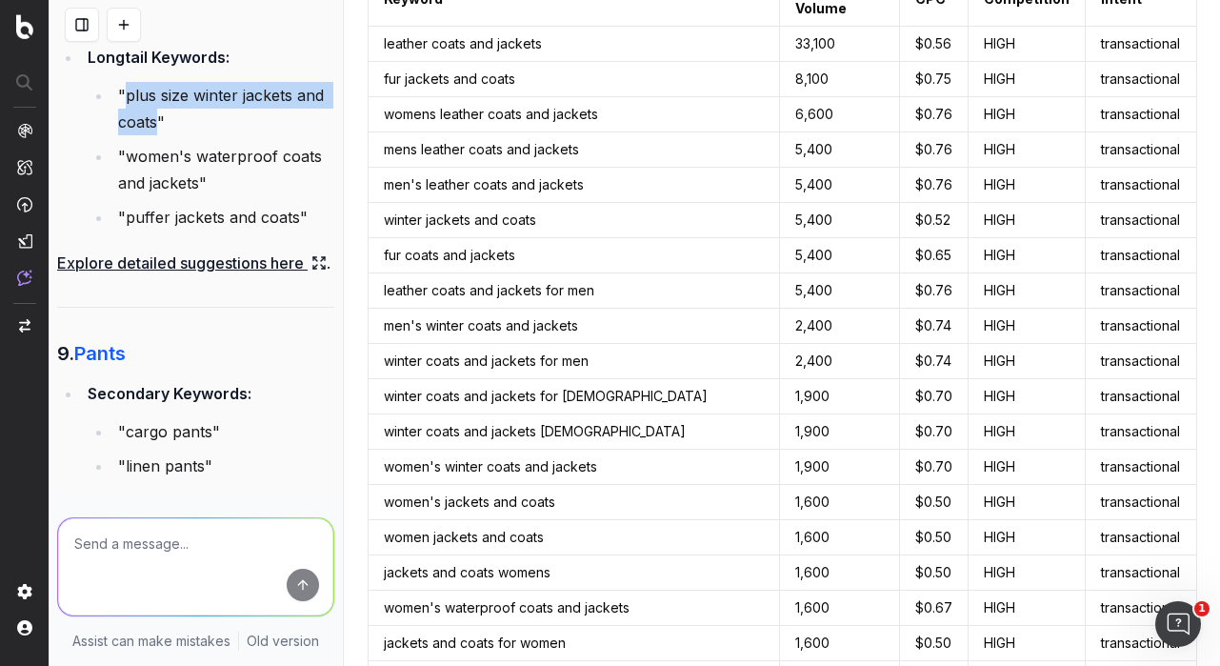
scroll to position [167, 0]
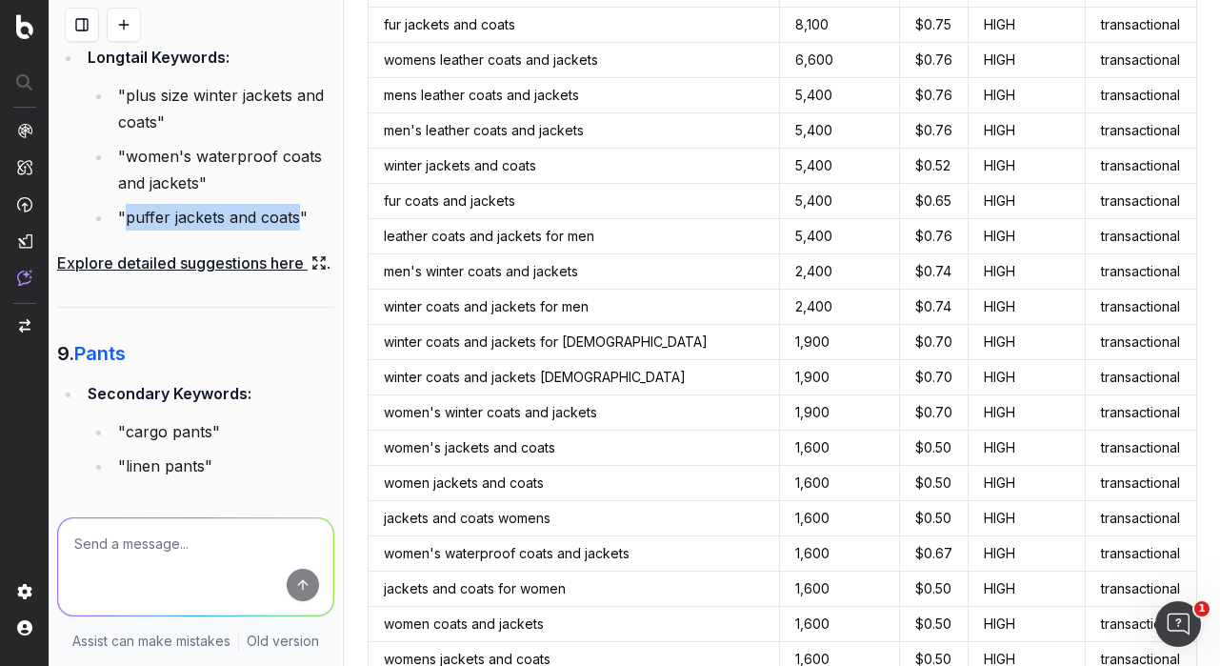
drag, startPoint x: 128, startPoint y: 405, endPoint x: 300, endPoint y: 412, distance: 172.5
click at [300, 230] on li ""puffer jackets and coats"" at bounding box center [223, 217] width 222 height 27
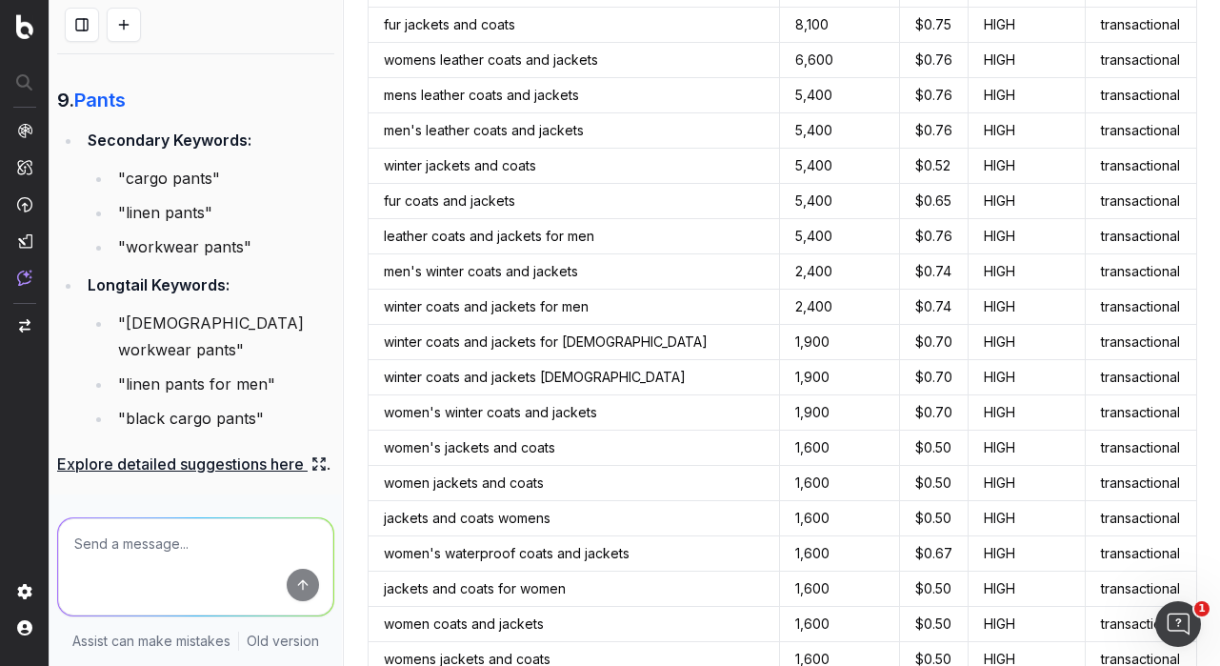
scroll to position [11349, 0]
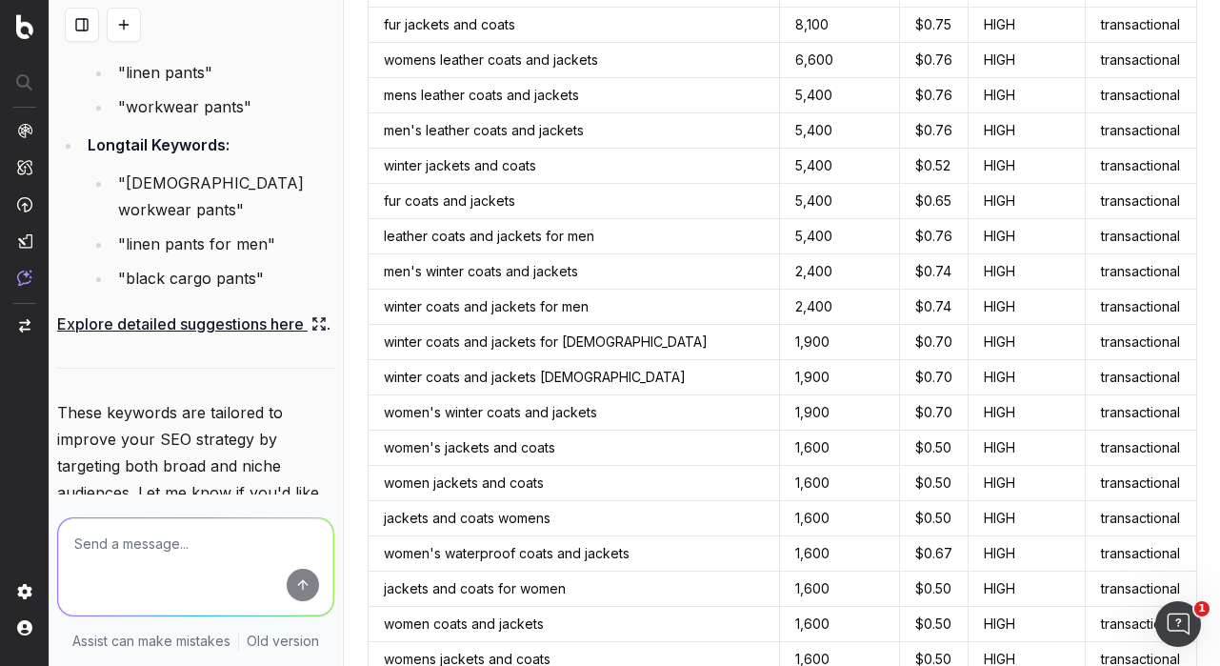
click at [281, 337] on link "Explore detailed suggestions here" at bounding box center [191, 323] width 269 height 27
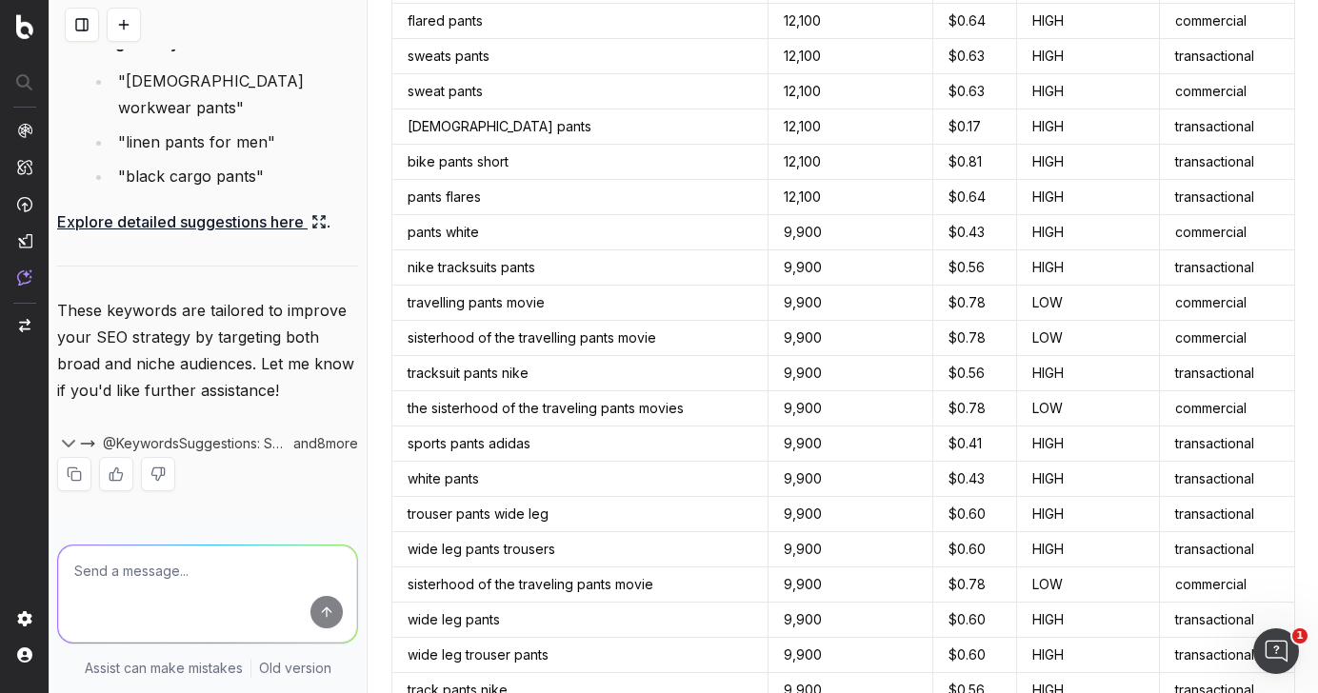
scroll to position [11154, 0]
